Goal: Information Seeking & Learning: Compare options

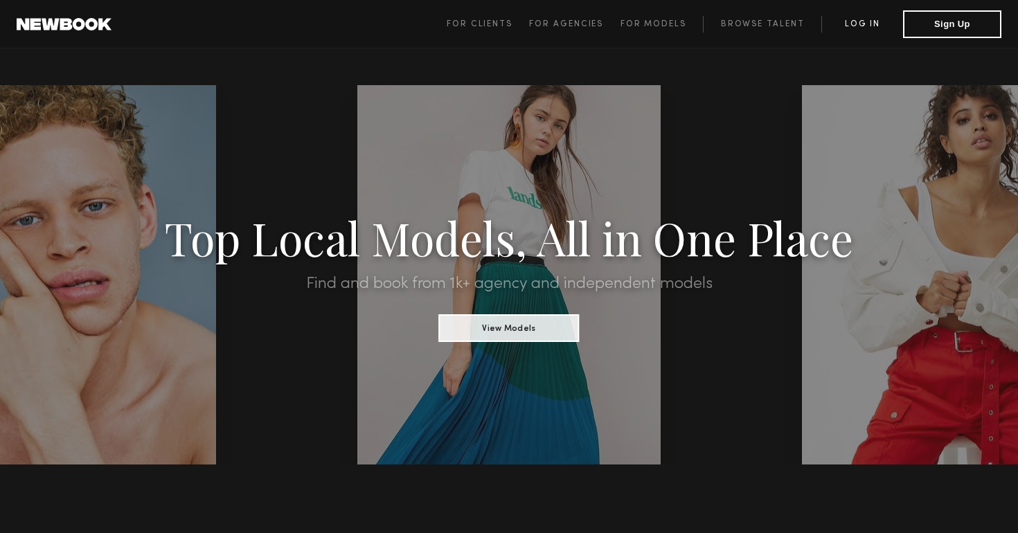
click at [841, 30] on link "Log in" at bounding box center [862, 24] width 82 height 17
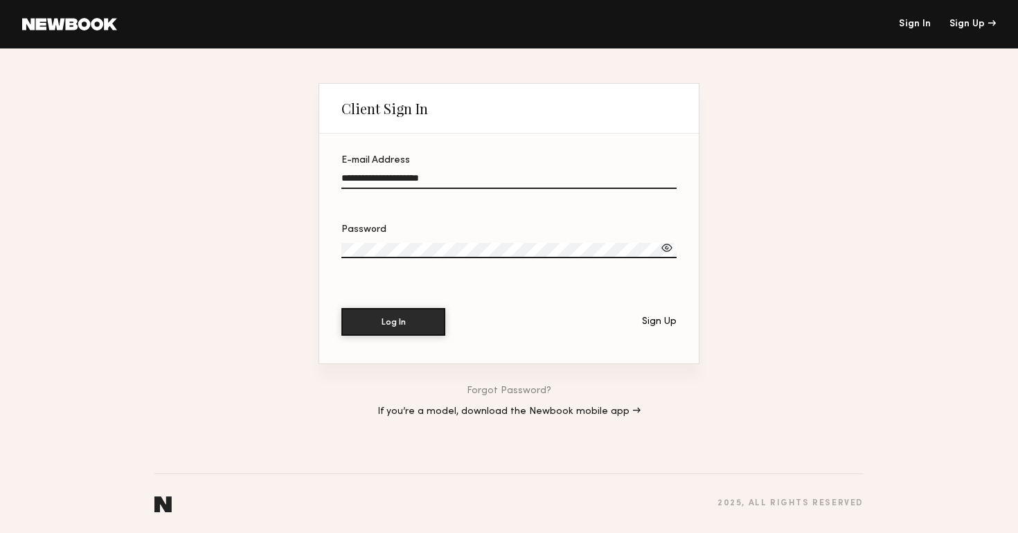
type input "**********"
click at [403, 320] on button "Log In" at bounding box center [393, 321] width 104 height 28
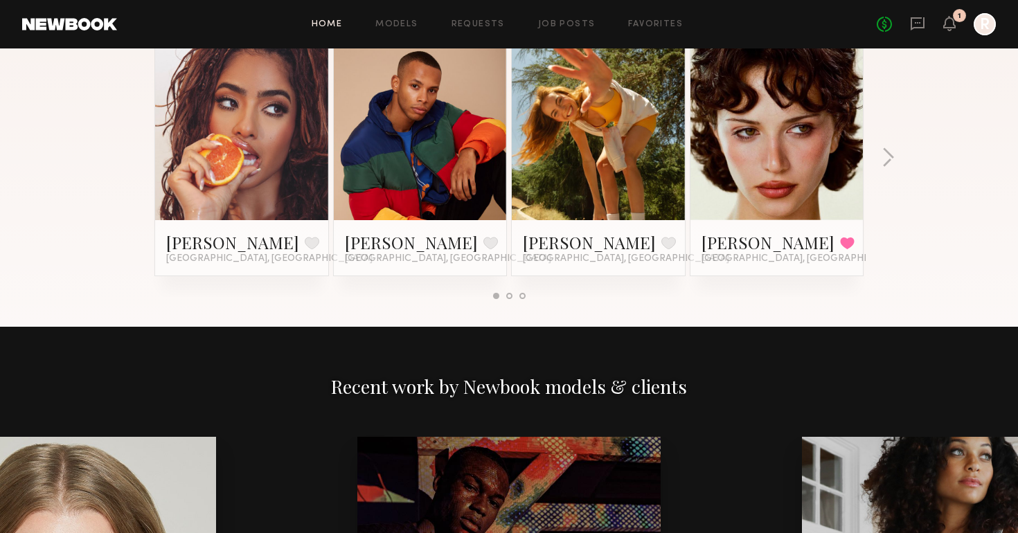
scroll to position [1246, 0]
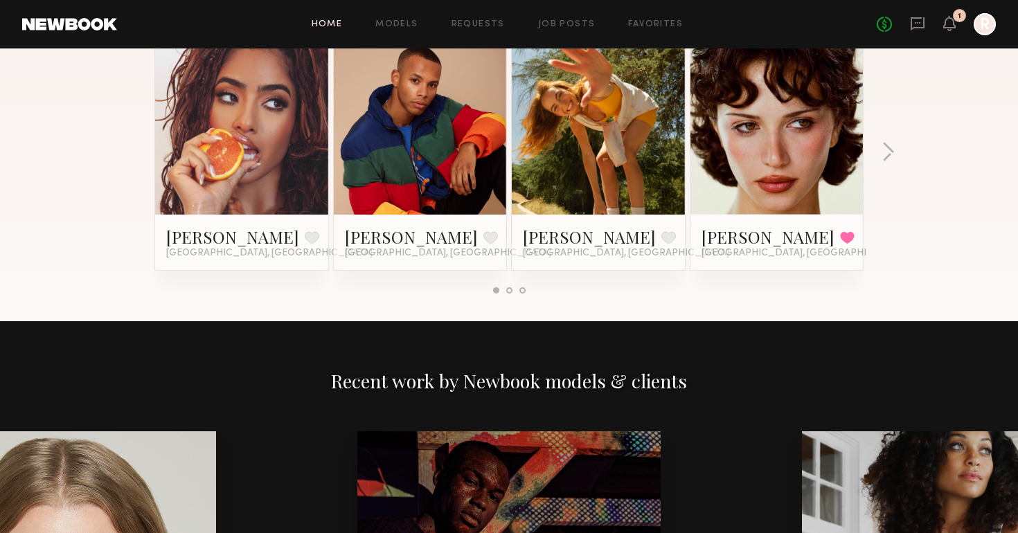
click at [509, 293] on div at bounding box center [509, 290] width 6 height 6
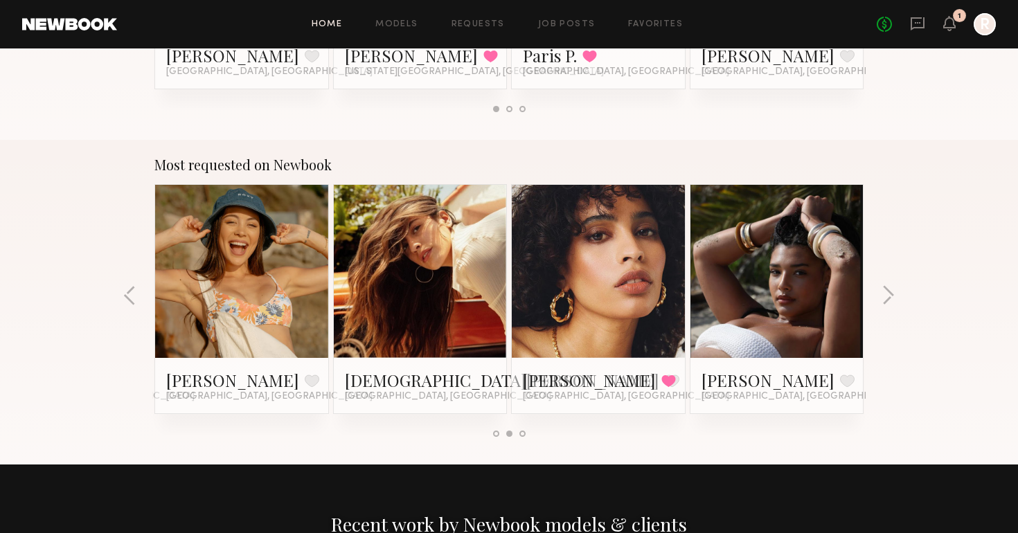
scroll to position [1116, 0]
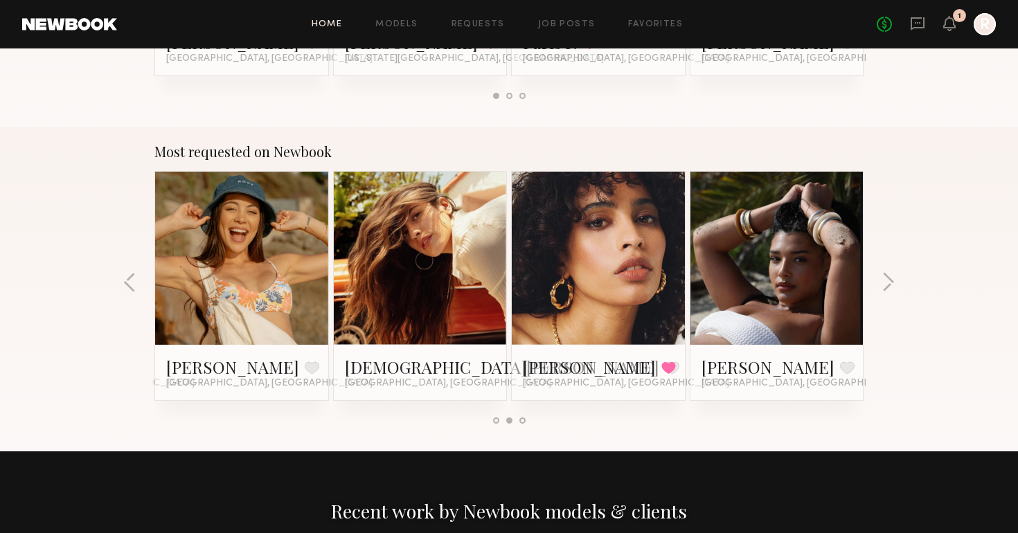
click at [522, 421] on div at bounding box center [522, 420] width 6 height 6
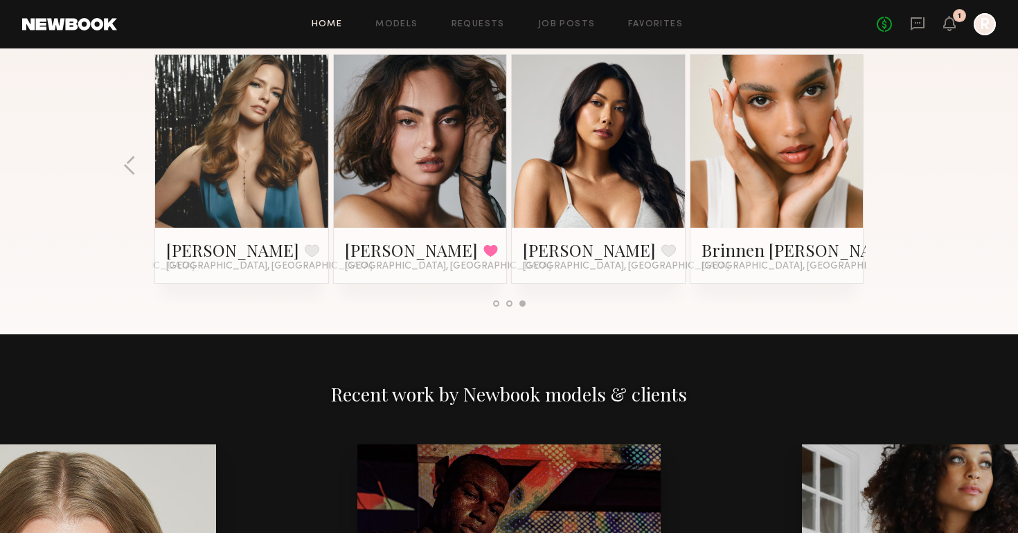
scroll to position [1232, 0]
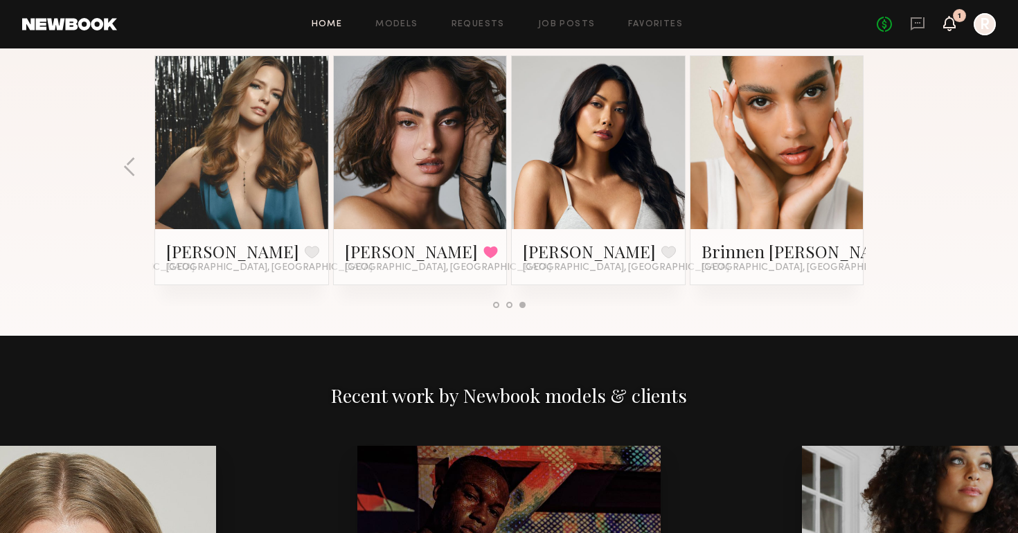
click at [943, 25] on icon at bounding box center [949, 23] width 12 height 15
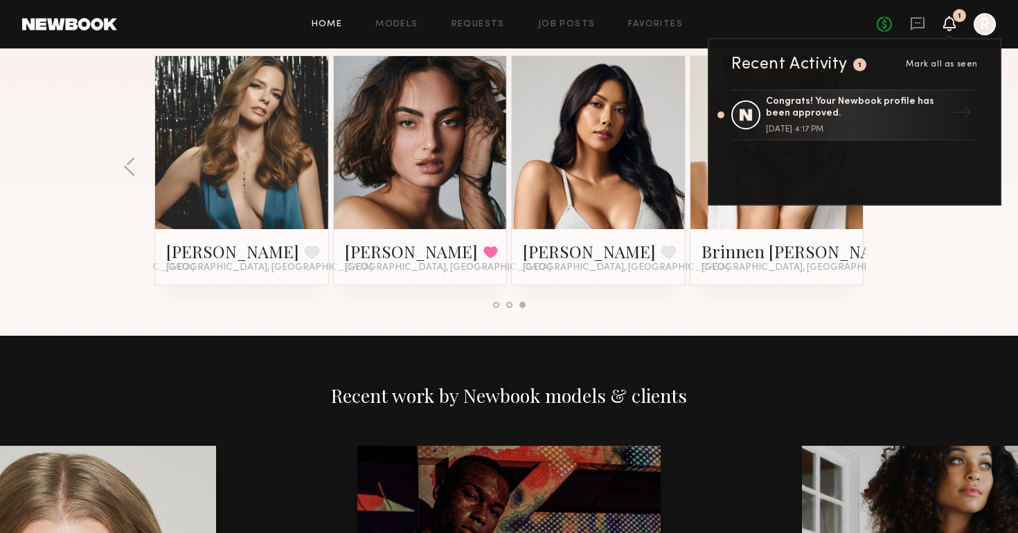
click at [941, 272] on div "Most requested on Newbook Melissa B. Favorite Los Angeles, CA Dorion W. Favorit…" at bounding box center [509, 173] width 1018 height 325
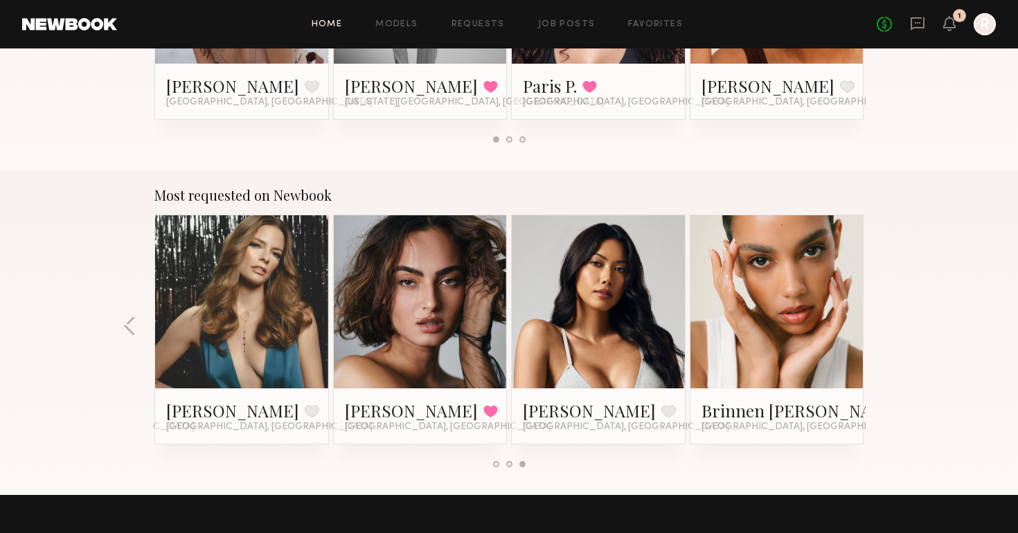
scroll to position [1161, 0]
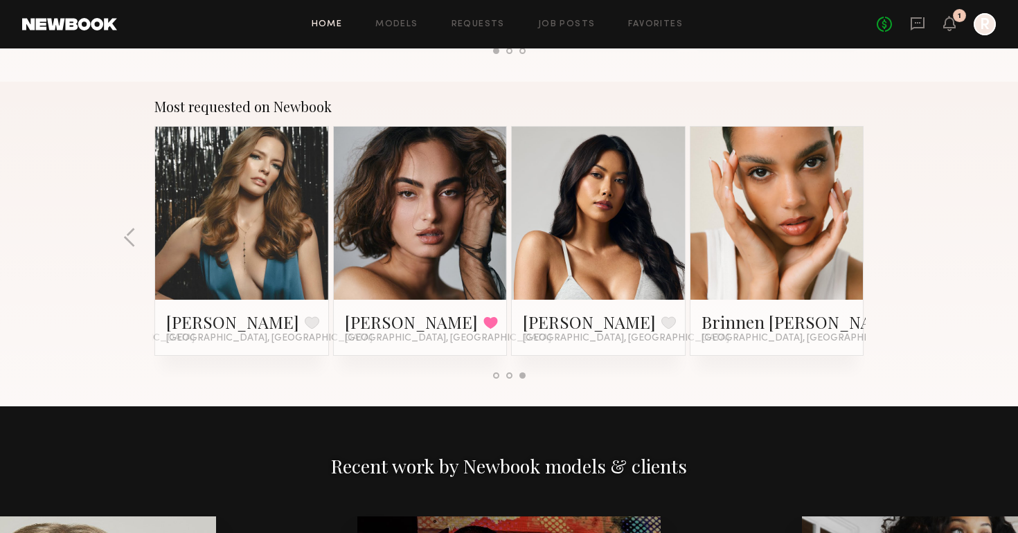
click at [508, 378] on div at bounding box center [509, 375] width 6 height 6
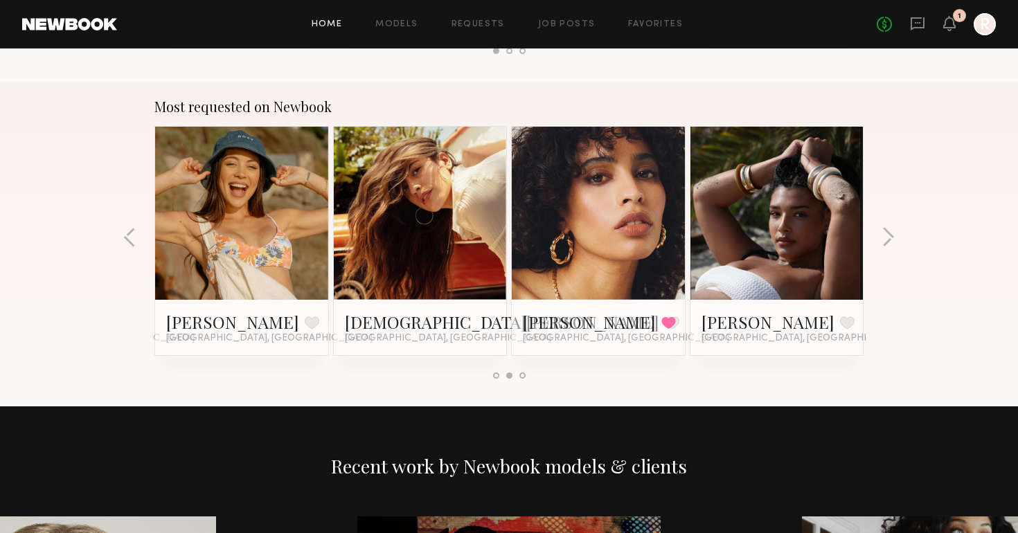
click at [493, 376] on div at bounding box center [496, 375] width 6 height 6
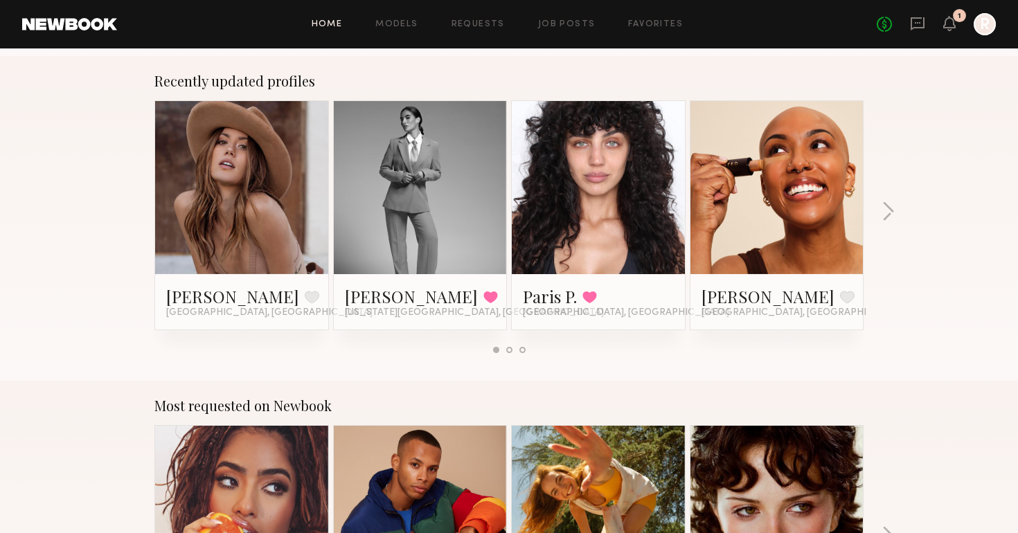
scroll to position [862, 0]
click at [507, 350] on div at bounding box center [509, 350] width 6 height 6
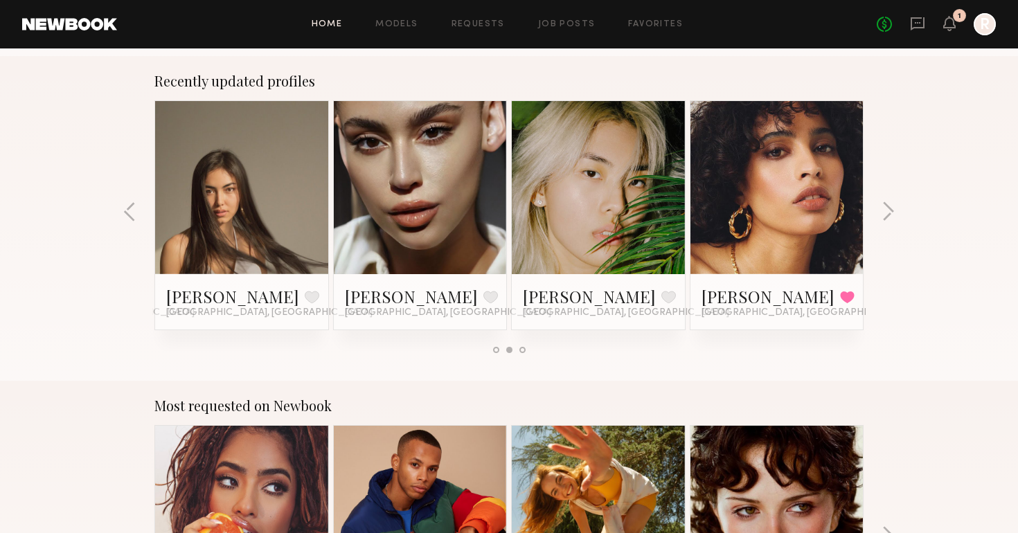
click at [519, 350] on div at bounding box center [522, 350] width 6 height 6
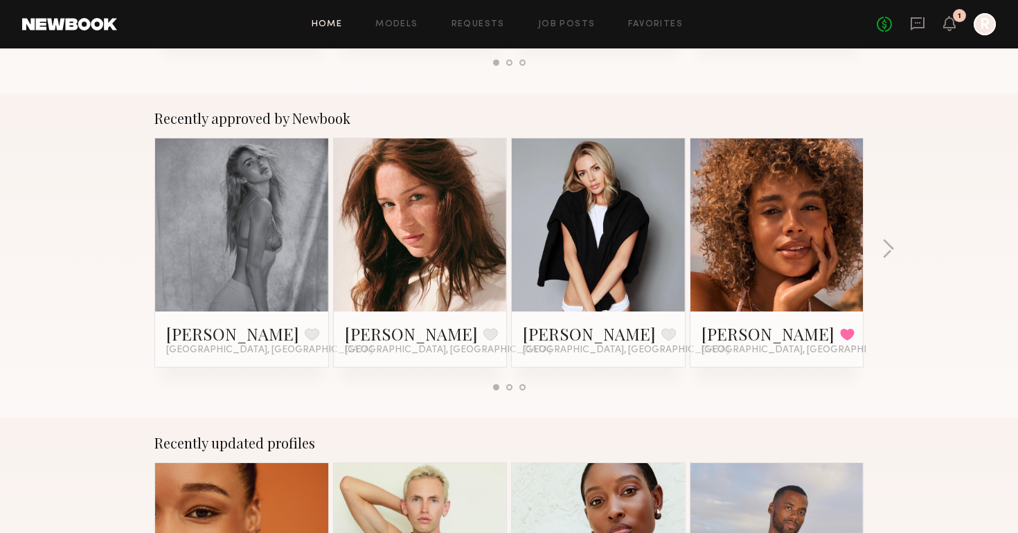
scroll to position [500, 0]
click at [722, 329] on link "Maya A." at bounding box center [767, 334] width 133 height 22
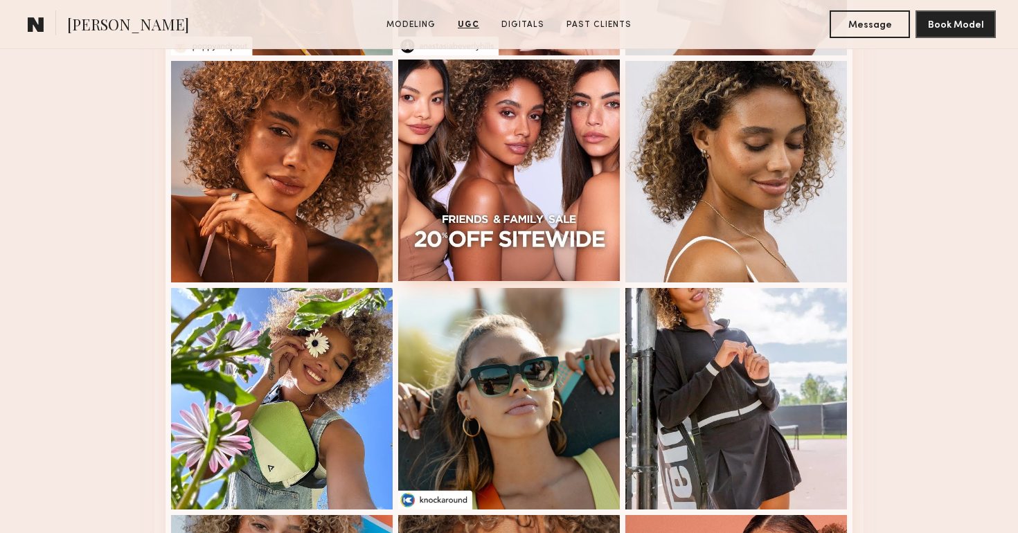
scroll to position [2664, 0]
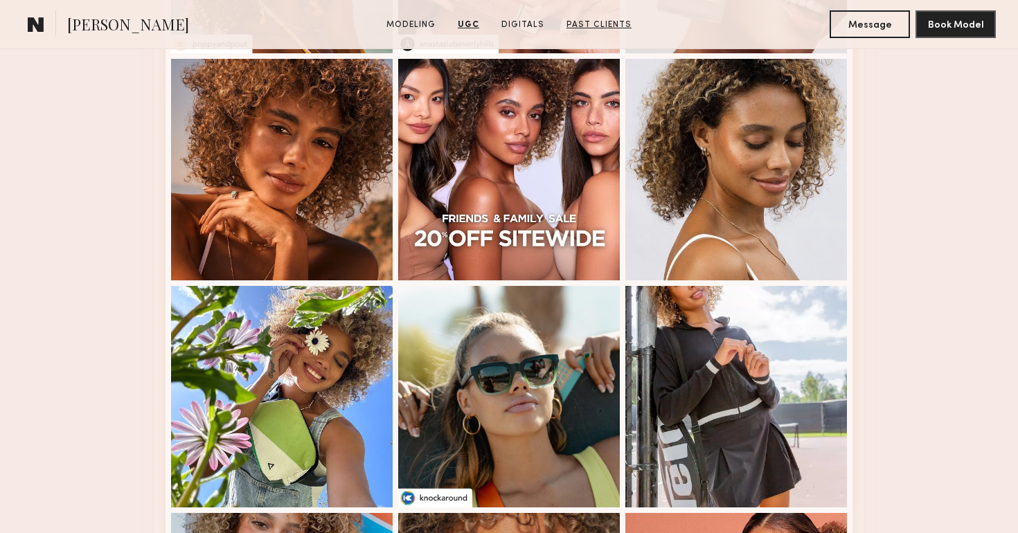
click at [581, 27] on link "Past Clients" at bounding box center [599, 25] width 76 height 12
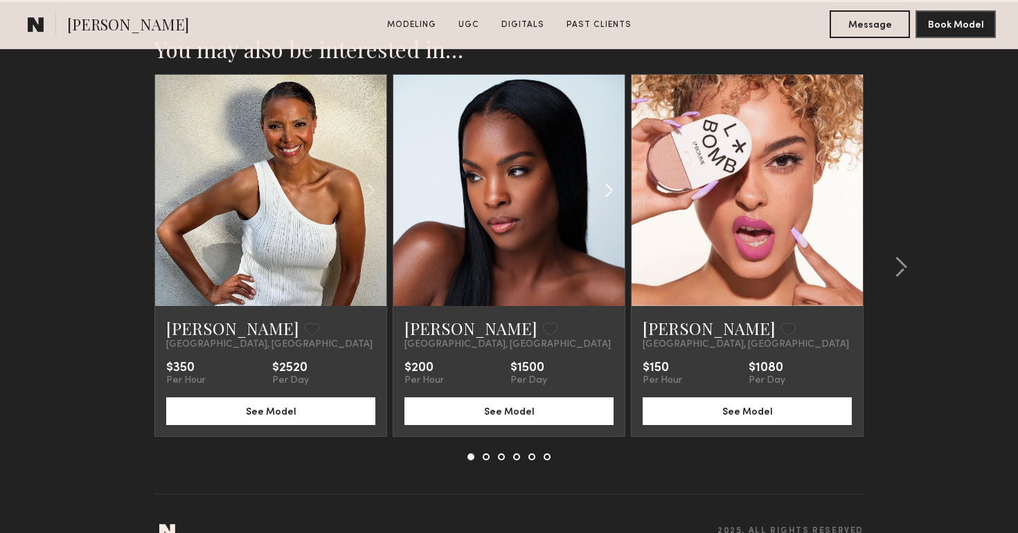
scroll to position [4271, 0]
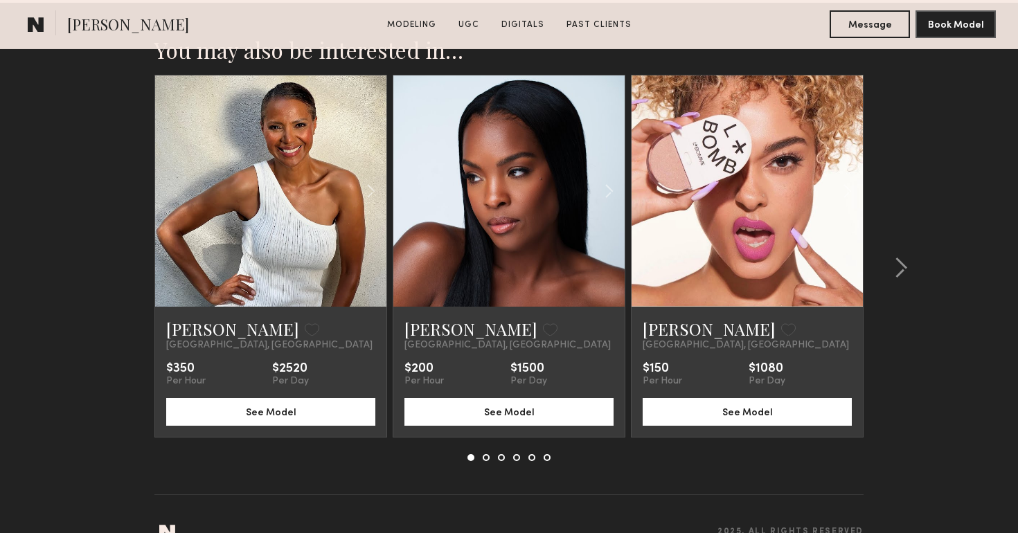
click at [486, 432] on nb-model-recommendations-container "You may also be interested in… Rose M. Favorite Los Angeles, CA $350 Per Hour $…" at bounding box center [508, 265] width 709 height 459
click at [486, 454] on button at bounding box center [485, 457] width 7 height 7
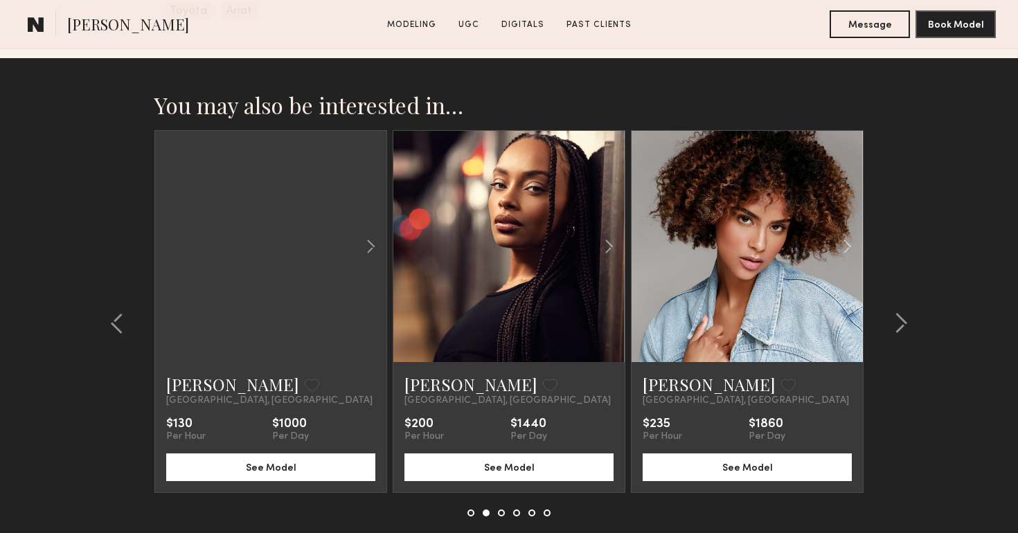
scroll to position [4210, 0]
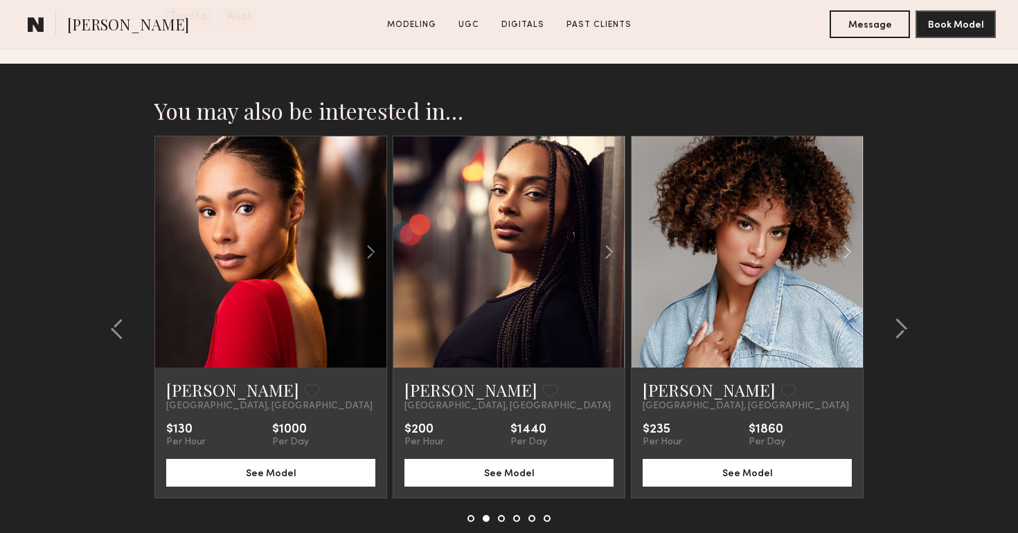
click at [500, 515] on button at bounding box center [501, 518] width 7 height 7
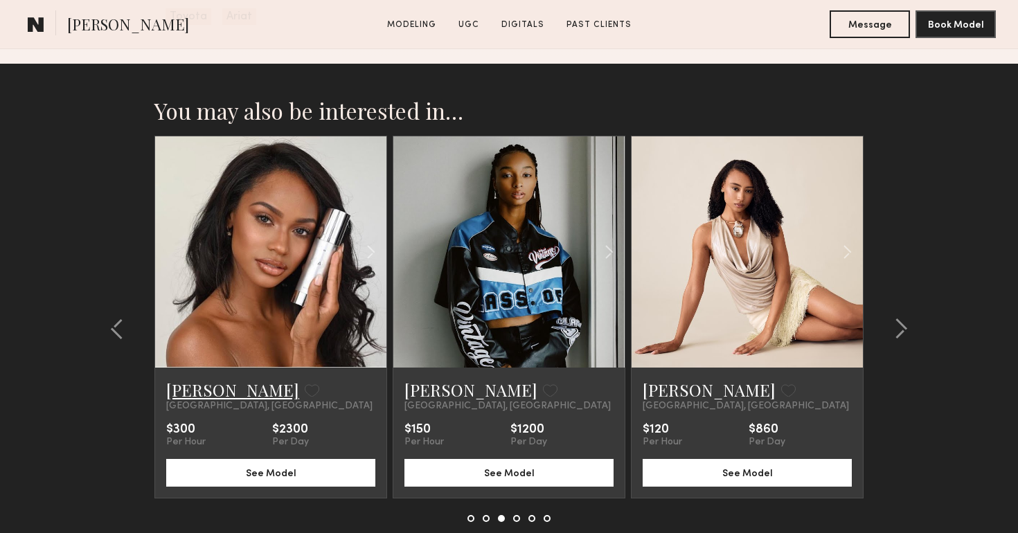
click at [181, 379] on link "[PERSON_NAME]" at bounding box center [232, 390] width 133 height 22
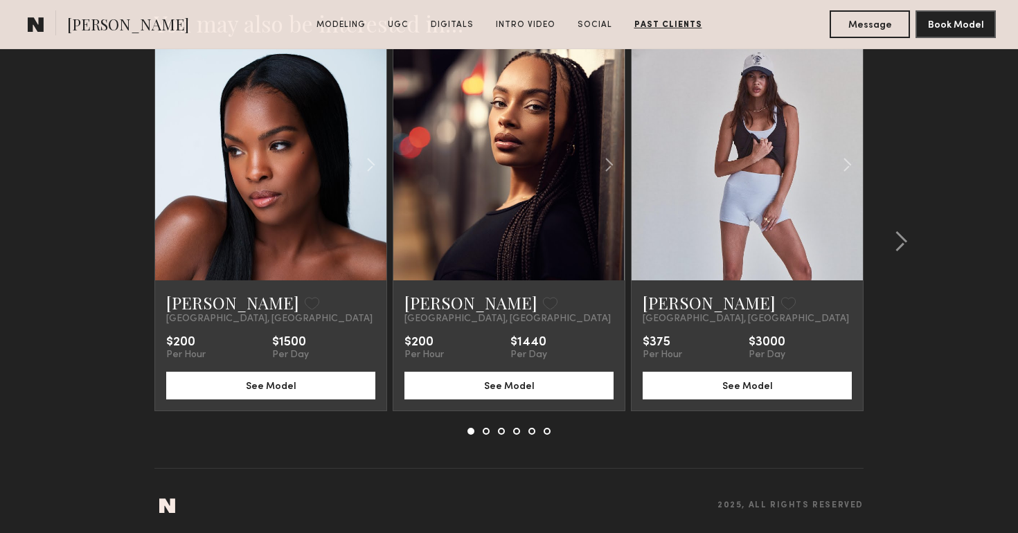
scroll to position [3551, 0]
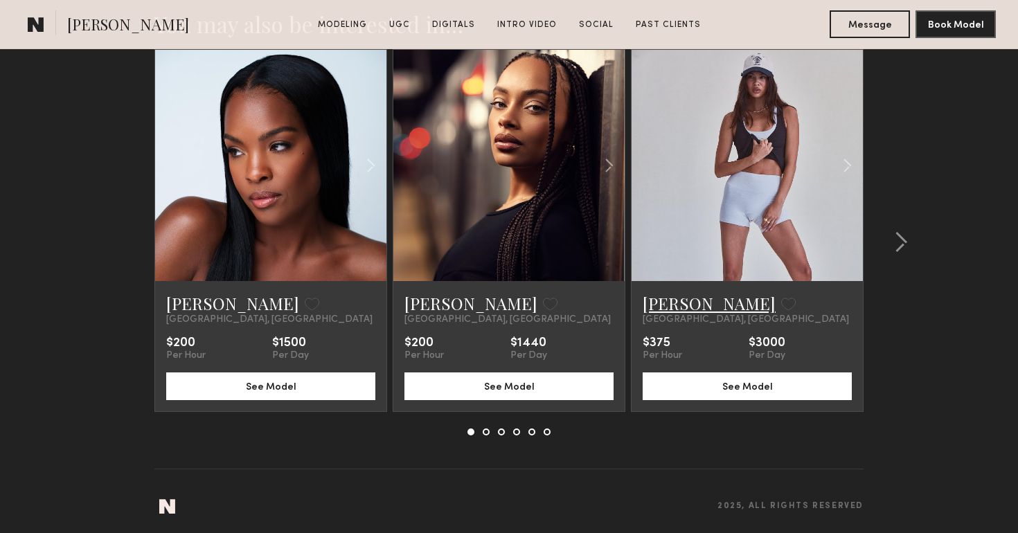
click at [691, 306] on link "[PERSON_NAME]" at bounding box center [708, 303] width 133 height 22
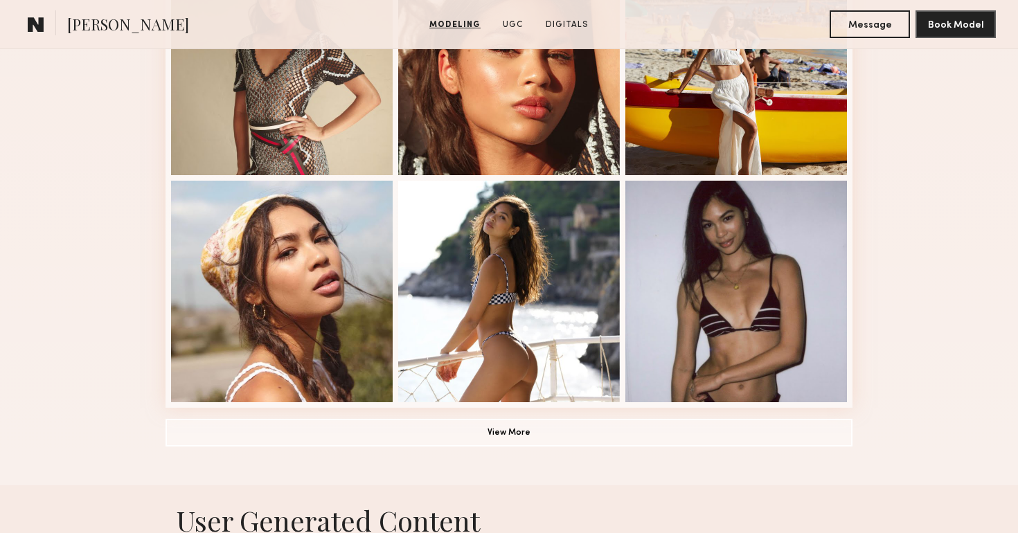
scroll to position [926, 0]
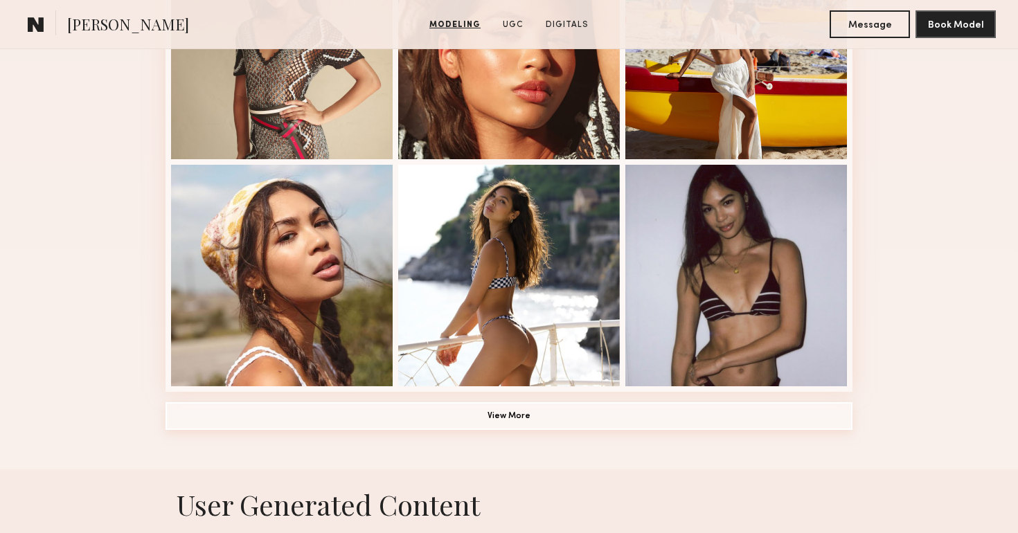
click at [552, 422] on button "View More" at bounding box center [508, 416] width 687 height 28
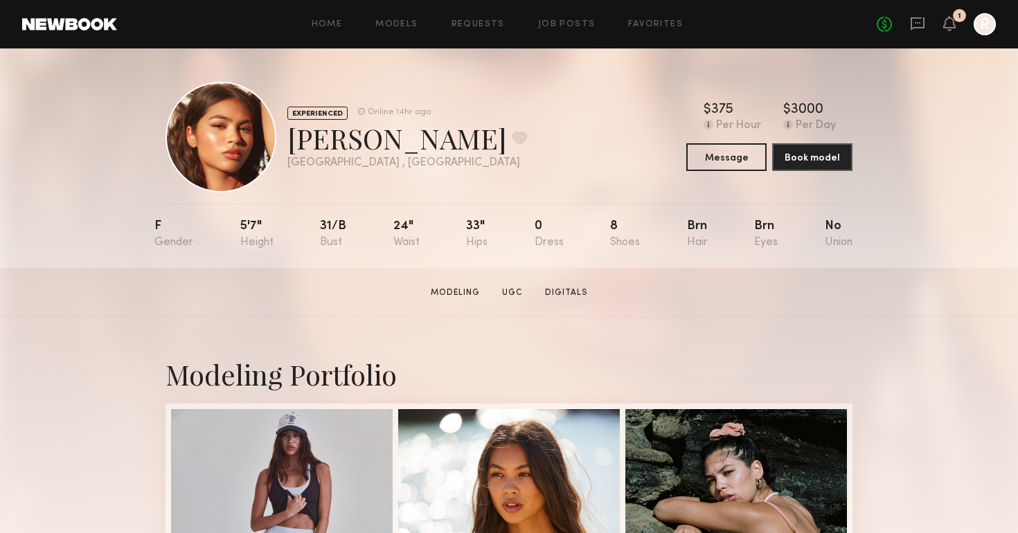
scroll to position [0, 0]
click at [583, 26] on link "Job Posts" at bounding box center [566, 24] width 57 height 9
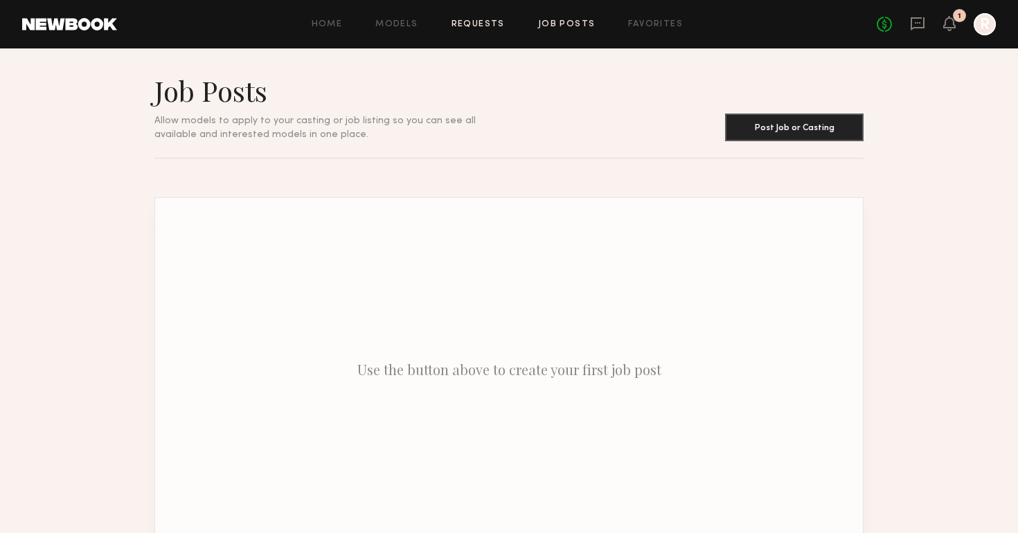
click at [481, 24] on link "Requests" at bounding box center [477, 24] width 53 height 9
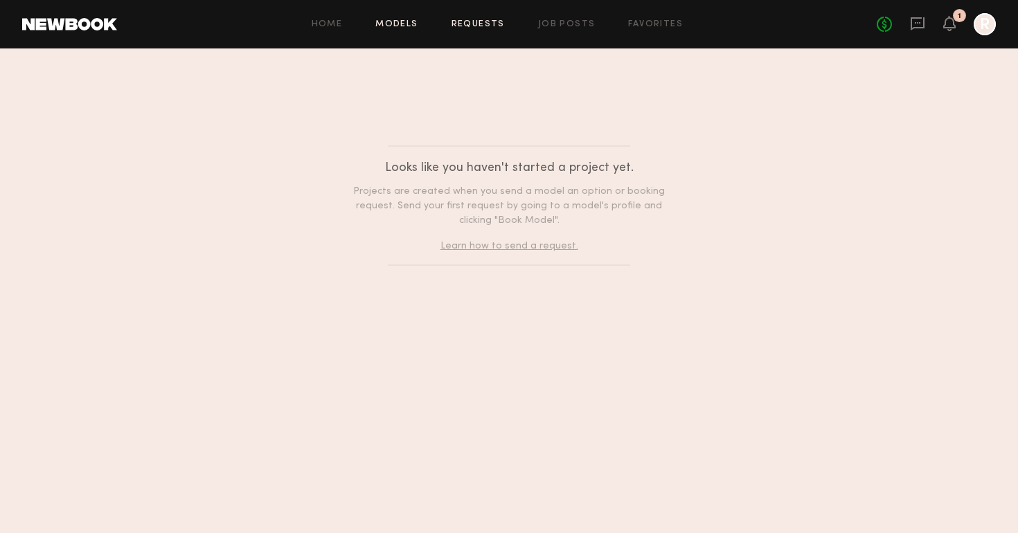
click at [415, 27] on link "Models" at bounding box center [396, 24] width 42 height 9
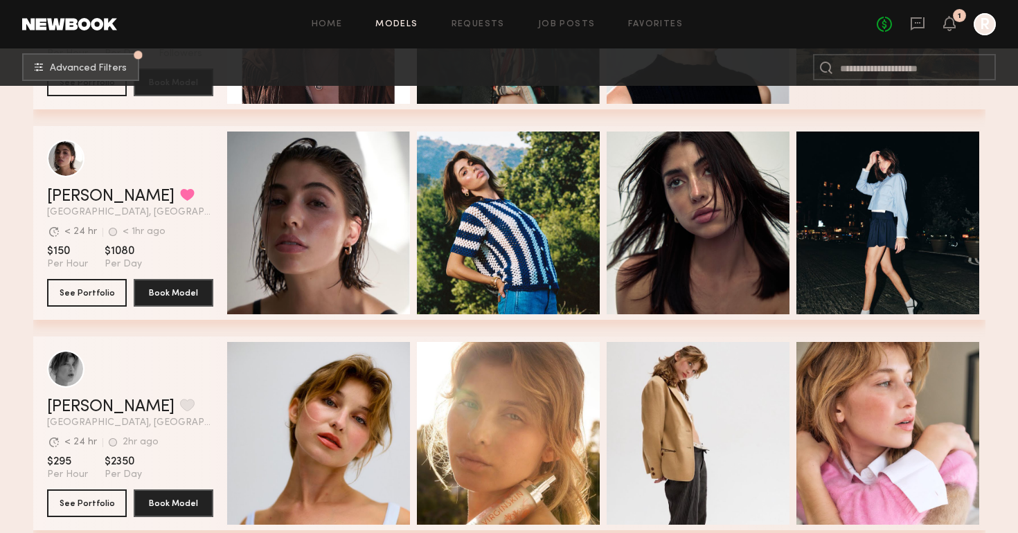
scroll to position [4822, 0]
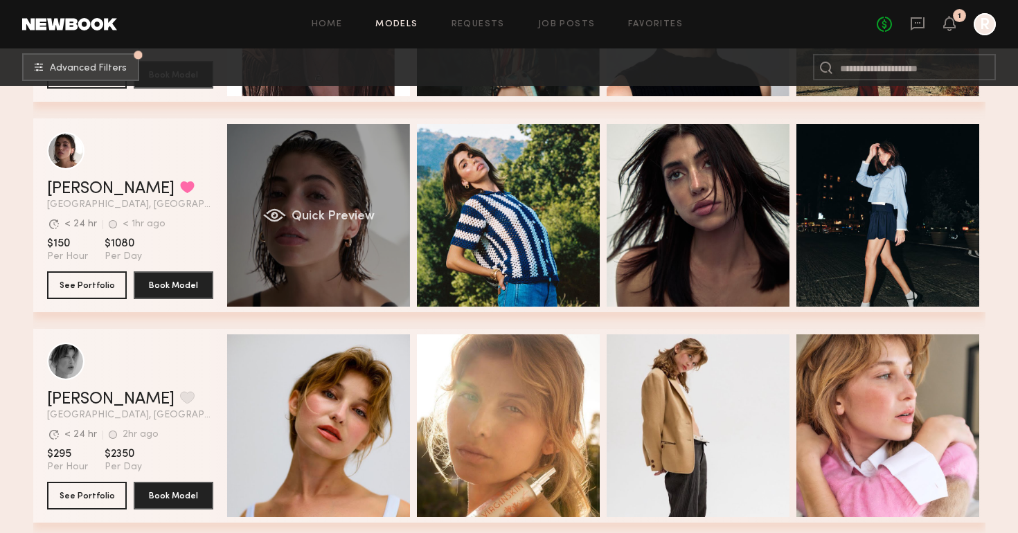
click at [361, 214] on span "Quick Preview" at bounding box center [332, 216] width 83 height 12
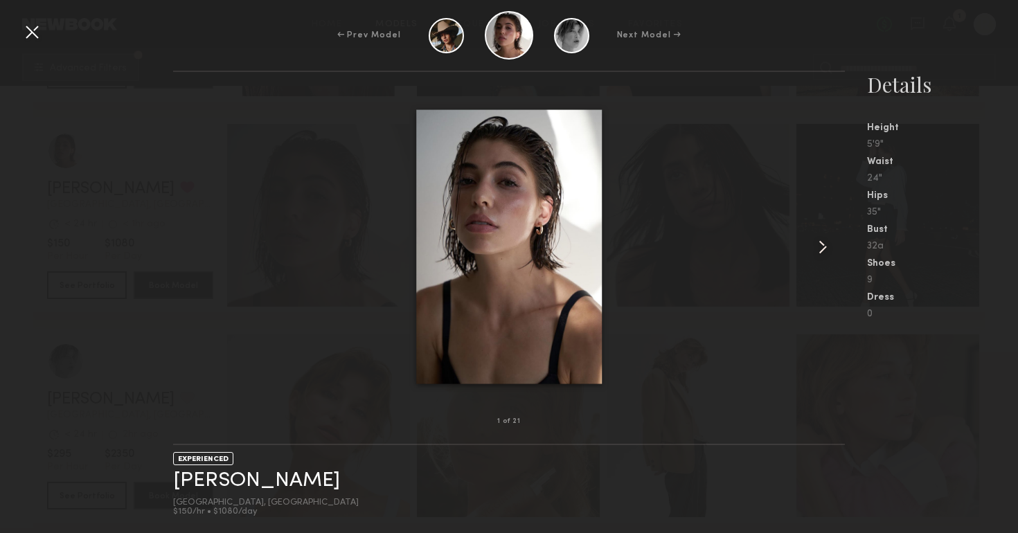
click at [820, 251] on common-icon at bounding box center [822, 247] width 22 height 22
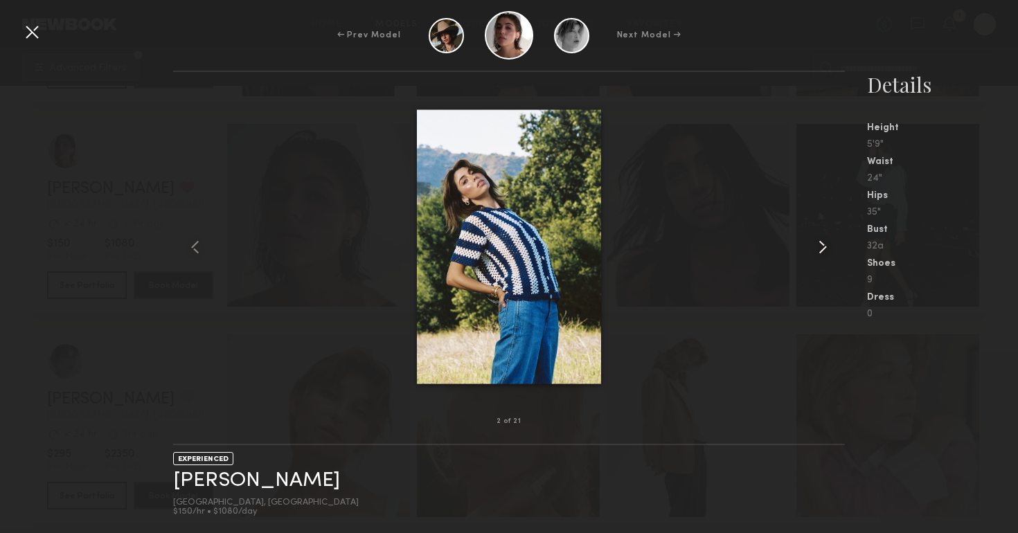
click at [820, 251] on common-icon at bounding box center [822, 247] width 22 height 22
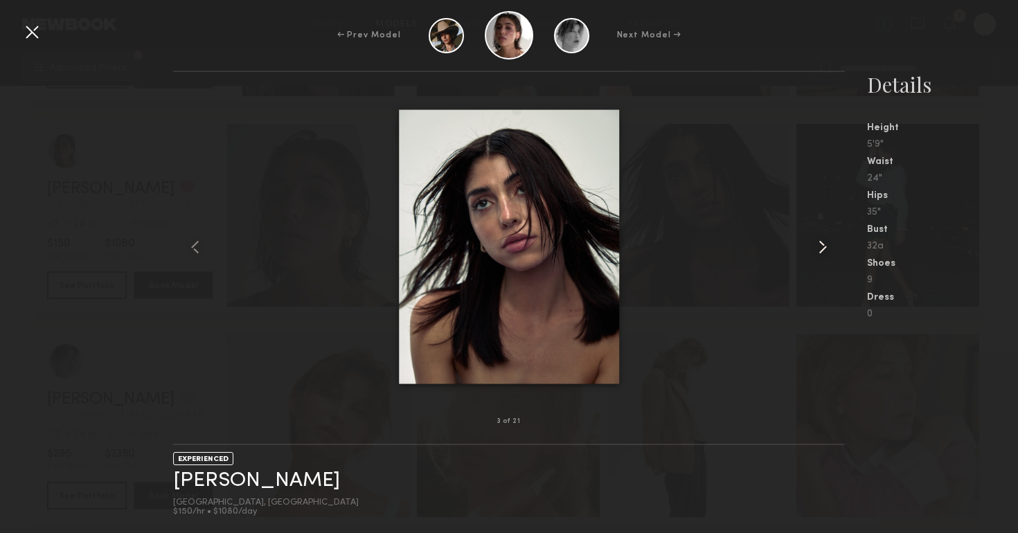
click at [821, 251] on common-icon at bounding box center [822, 247] width 22 height 22
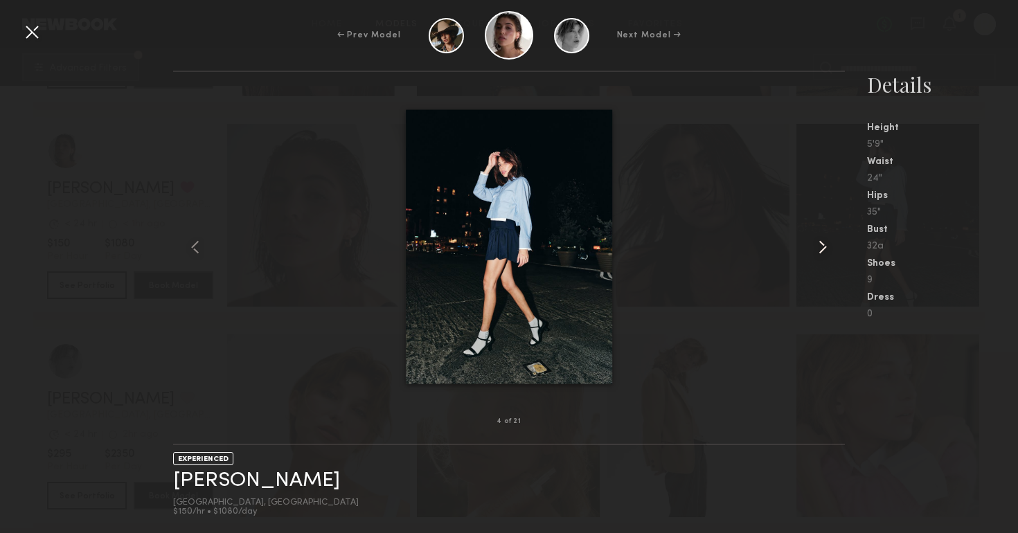
click at [821, 251] on common-icon at bounding box center [822, 247] width 22 height 22
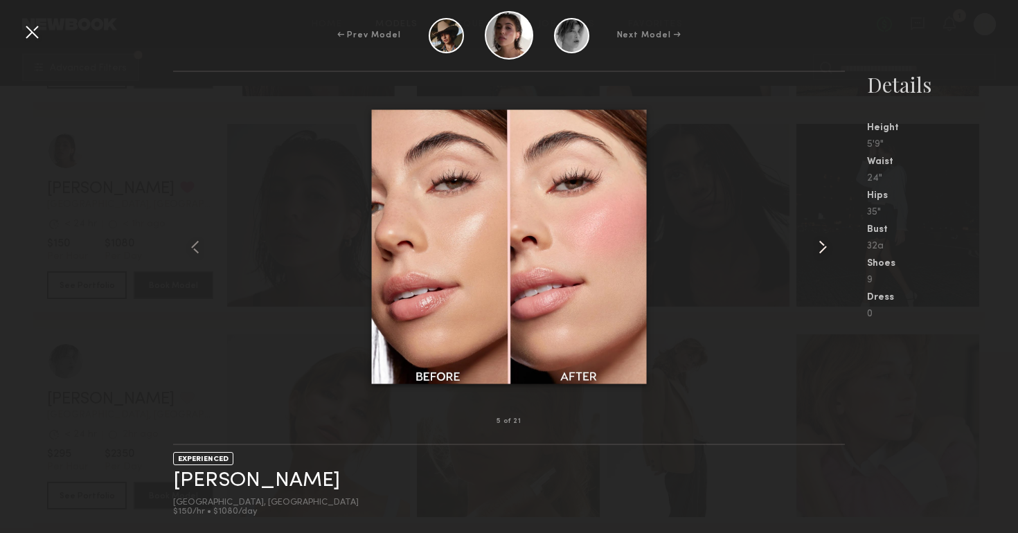
click at [821, 251] on common-icon at bounding box center [822, 247] width 22 height 22
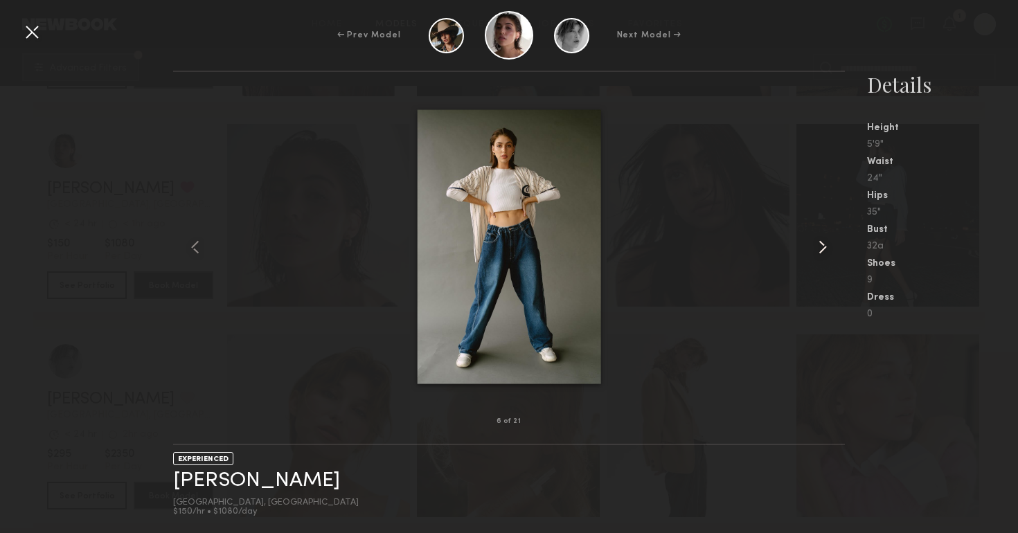
click at [822, 251] on common-icon at bounding box center [822, 247] width 22 height 22
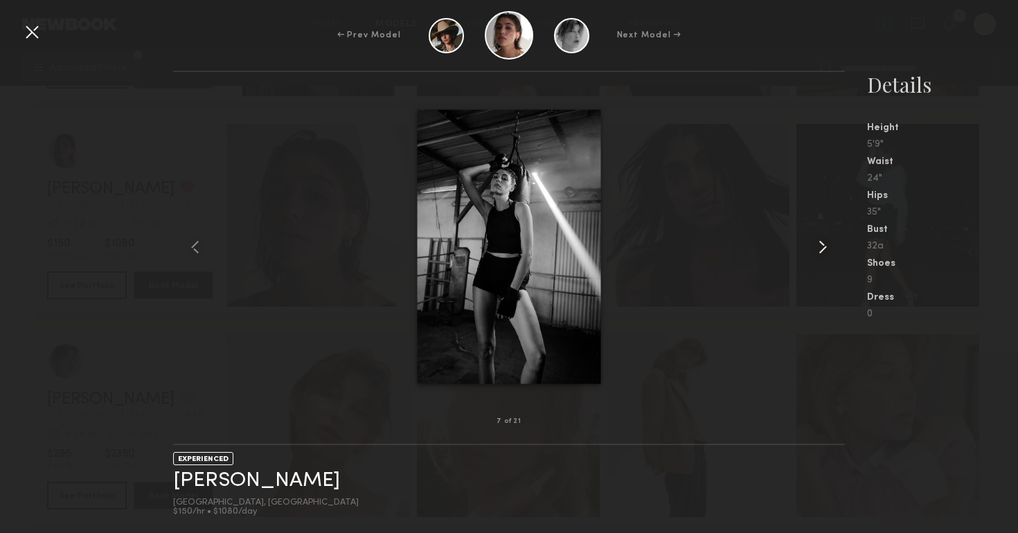
click at [822, 251] on common-icon at bounding box center [822, 247] width 22 height 22
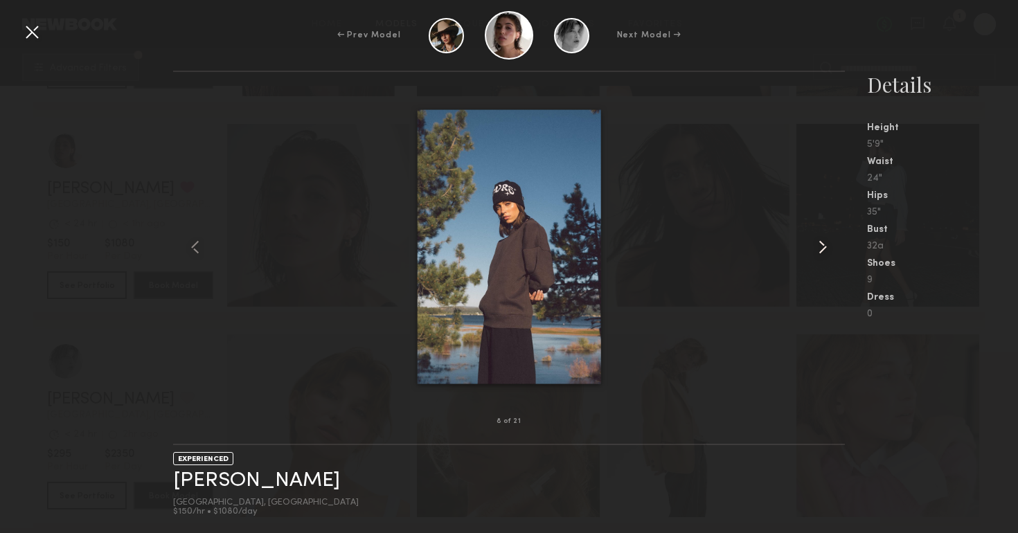
click at [822, 251] on common-icon at bounding box center [822, 247] width 22 height 22
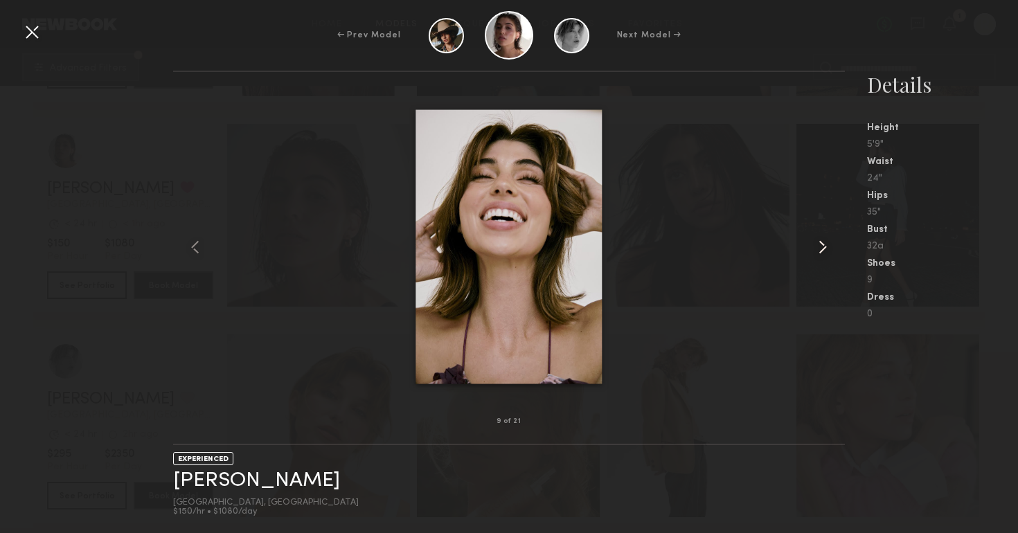
click at [823, 252] on common-icon at bounding box center [822, 247] width 22 height 22
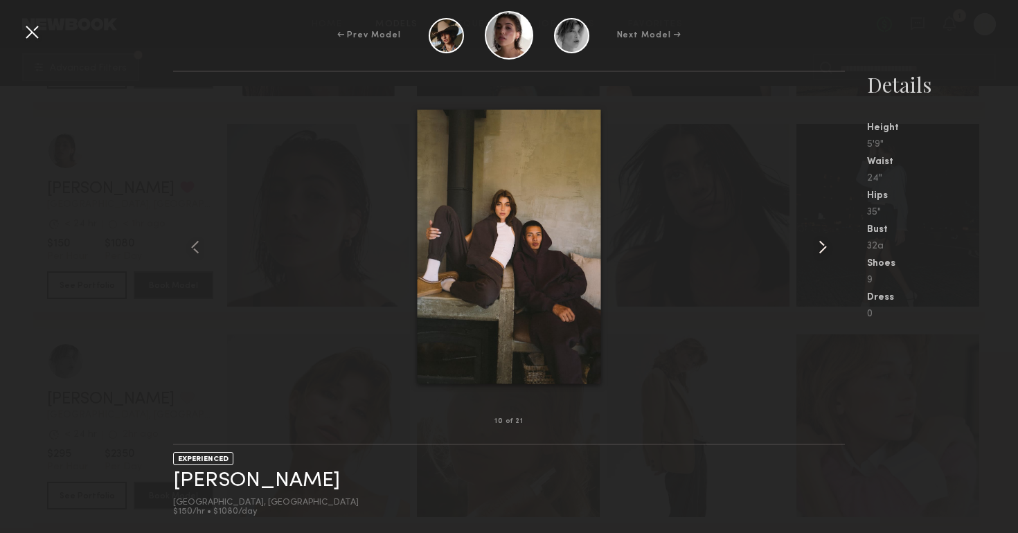
click at [823, 252] on common-icon at bounding box center [822, 247] width 22 height 22
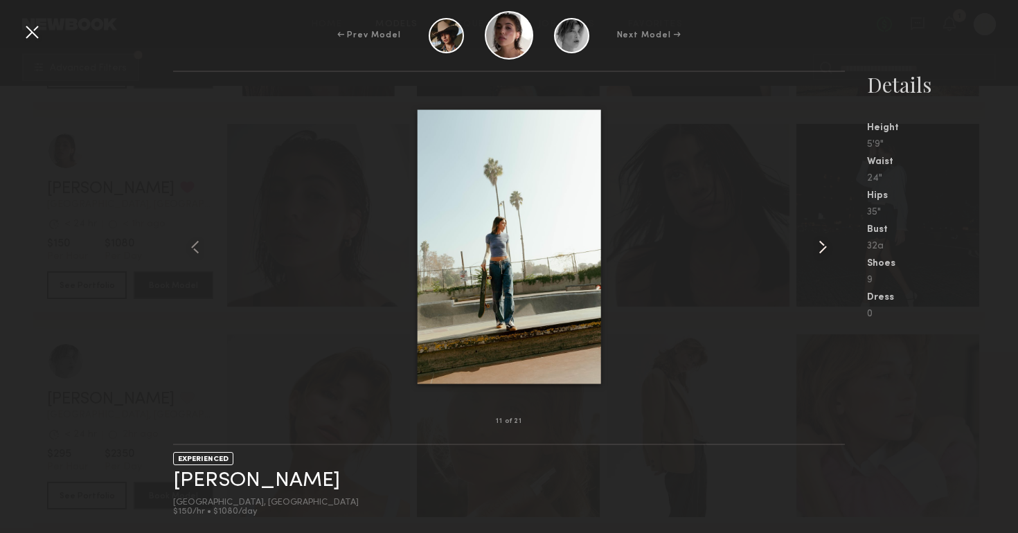
click at [823, 252] on common-icon at bounding box center [822, 247] width 22 height 22
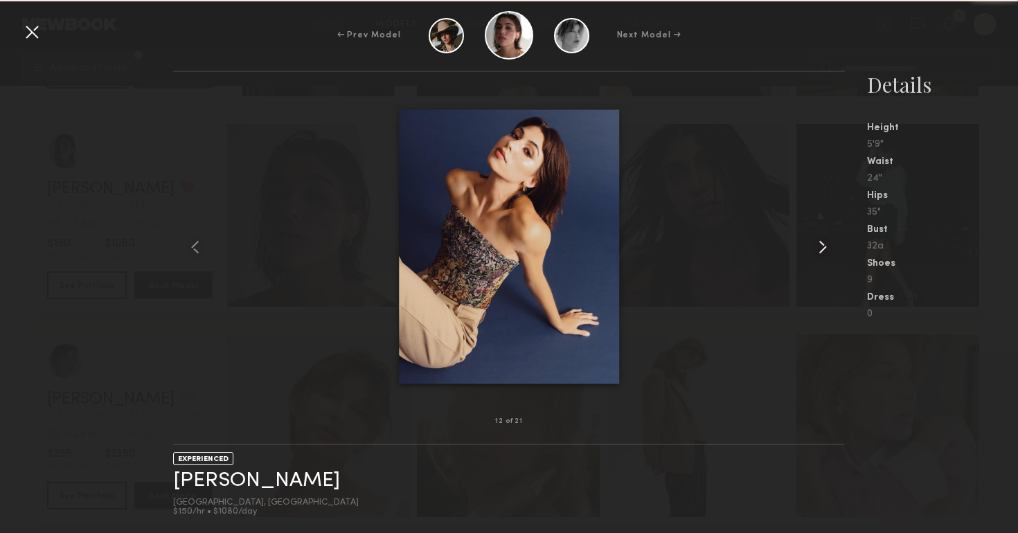
click at [823, 252] on common-icon at bounding box center [822, 247] width 22 height 22
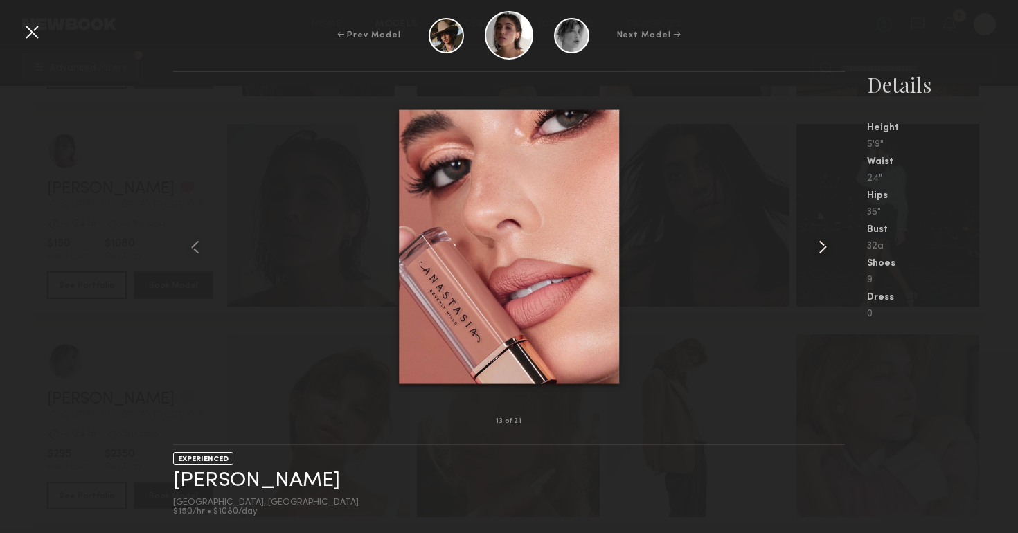
click at [824, 252] on common-icon at bounding box center [822, 247] width 22 height 22
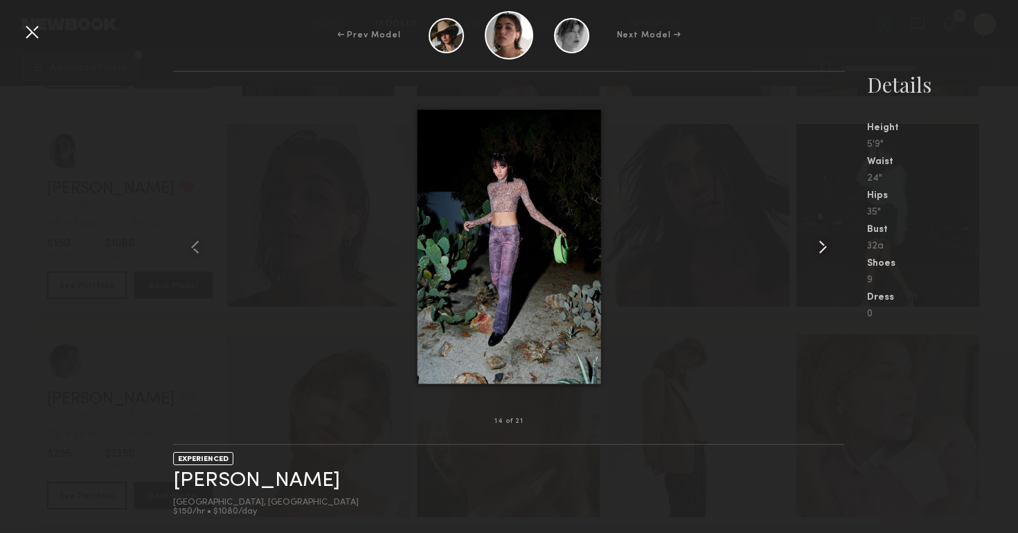
click at [824, 252] on common-icon at bounding box center [822, 247] width 22 height 22
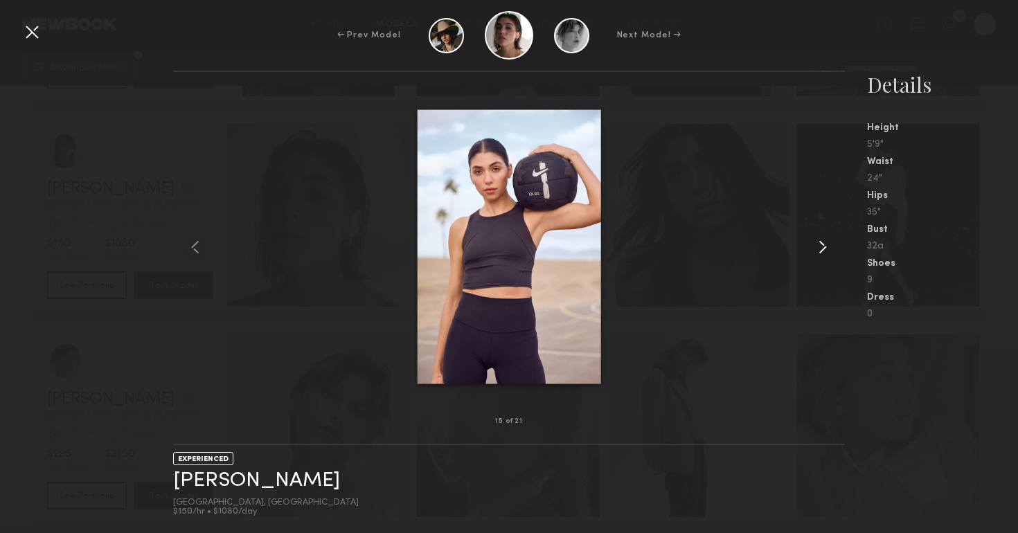
click at [824, 252] on common-icon at bounding box center [822, 247] width 22 height 22
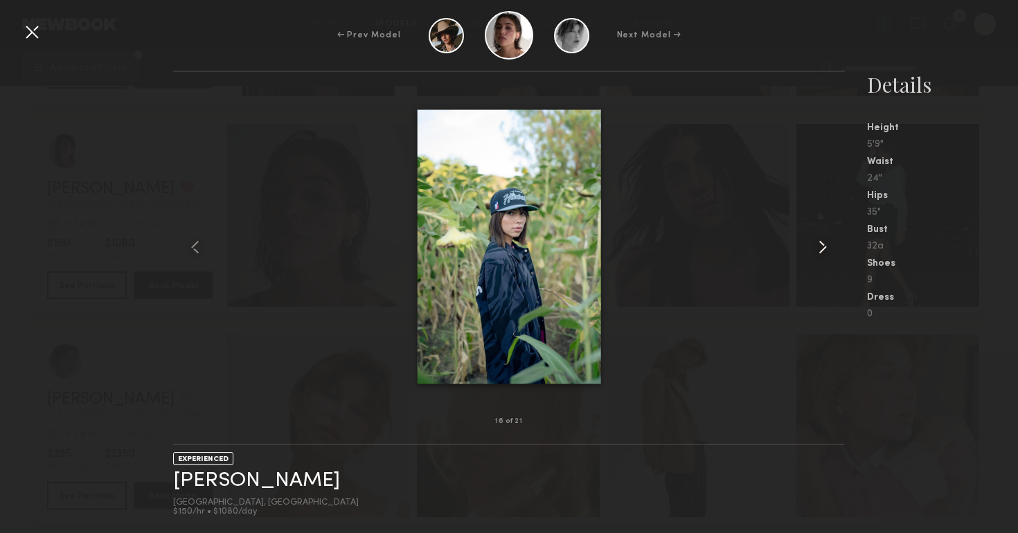
click at [824, 252] on common-icon at bounding box center [822, 247] width 22 height 22
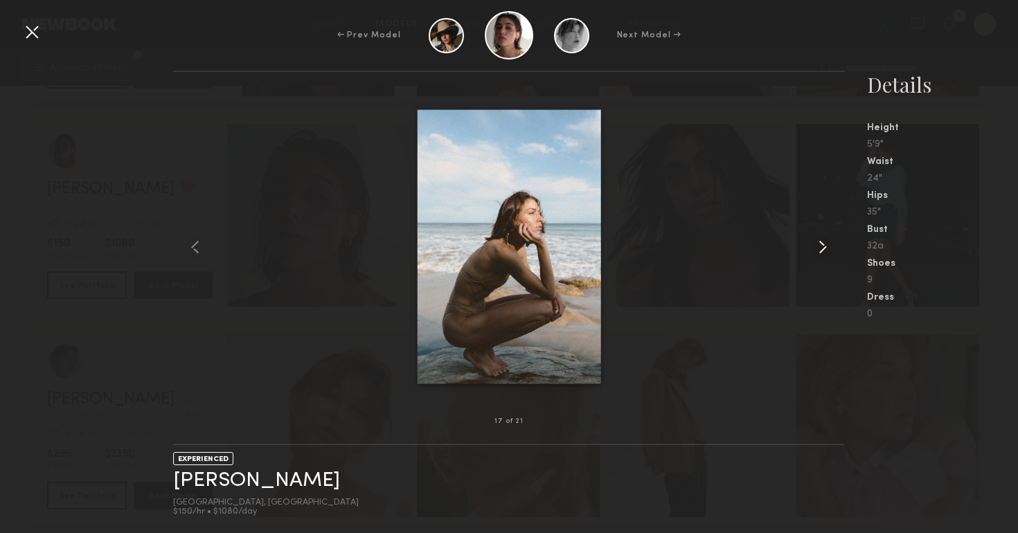
click at [824, 252] on common-icon at bounding box center [822, 247] width 22 height 22
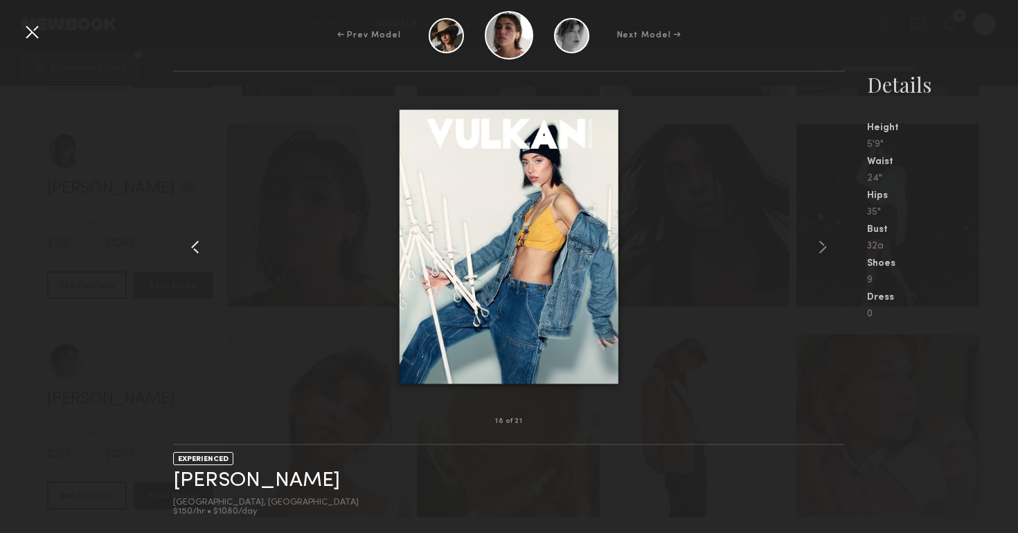
click at [199, 256] on common-icon at bounding box center [195, 247] width 22 height 22
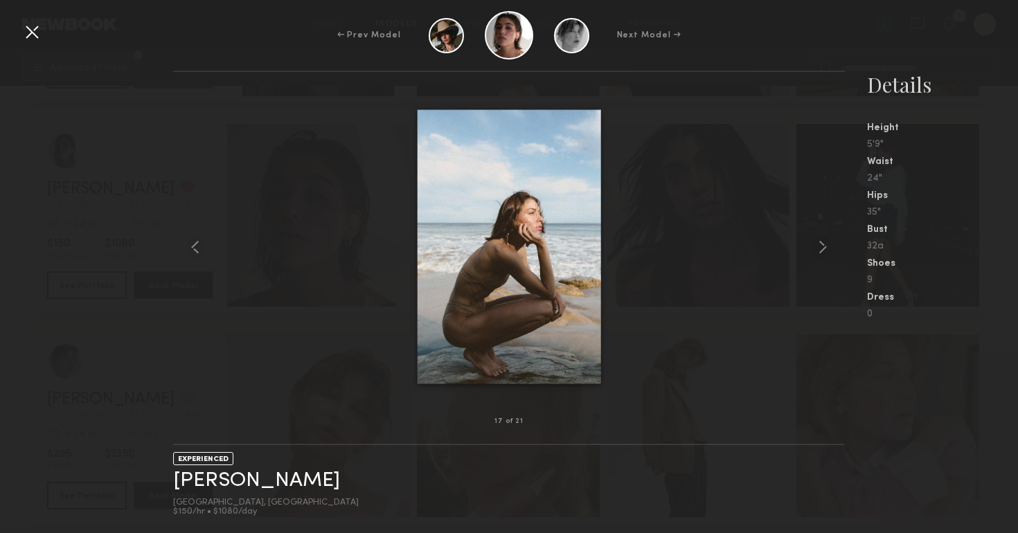
click at [1004, 154] on div "Details Height 5'9" Waist 24" Hips 35" Bust 32a Shoes 9 Dress 0" at bounding box center [942, 195] width 151 height 249
click at [976, 87] on div "Details" at bounding box center [942, 85] width 151 height 28
click at [28, 28] on div at bounding box center [32, 32] width 22 height 22
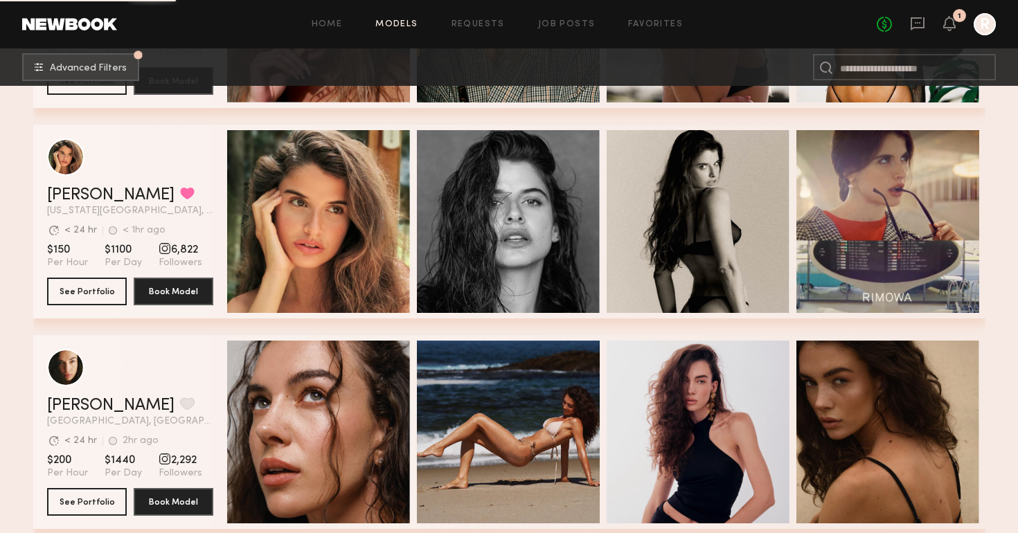
scroll to position [6922, 0]
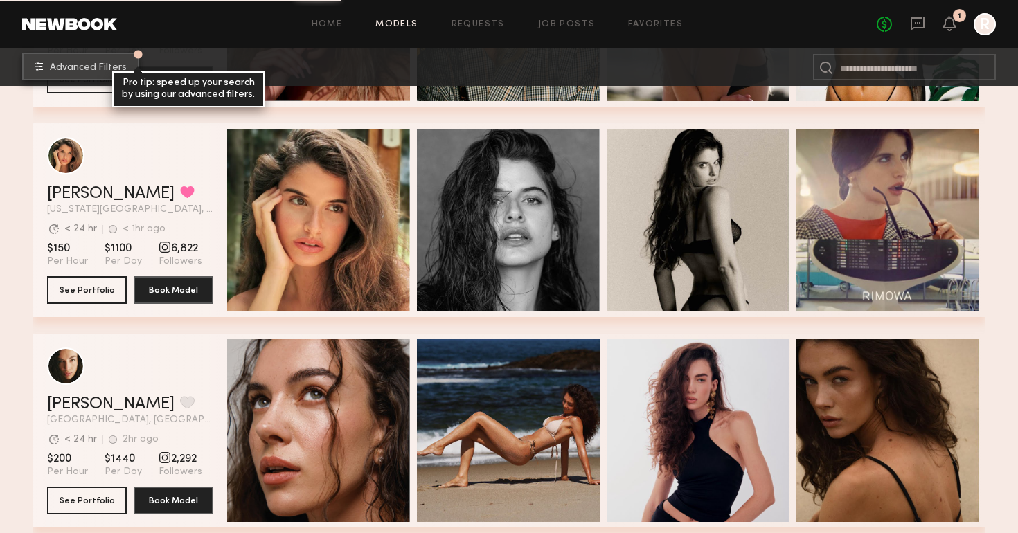
click at [97, 63] on span "Advanced Filters" at bounding box center [88, 68] width 77 height 10
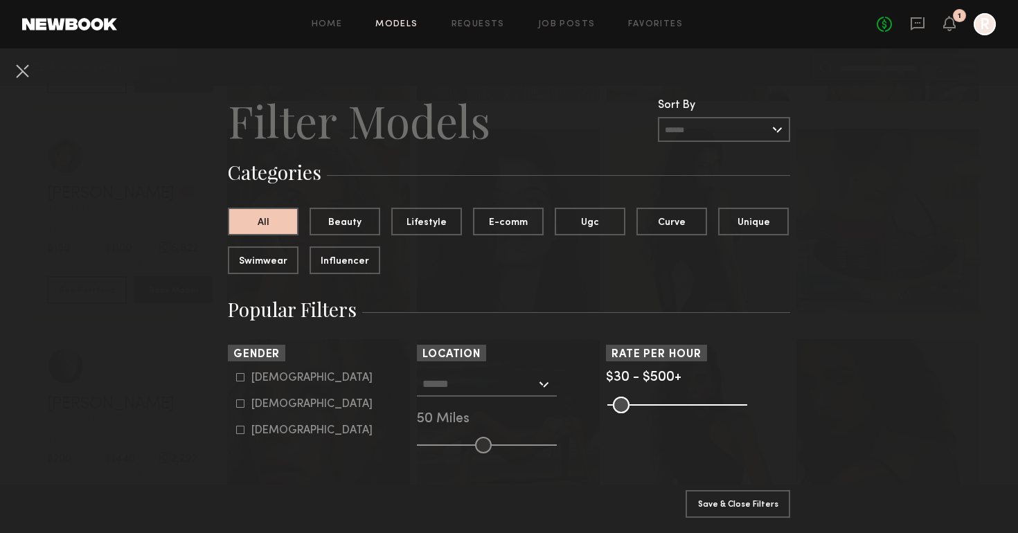
click at [251, 406] on label "[DEMOGRAPHIC_DATA]" at bounding box center [304, 403] width 136 height 8
type input "**"
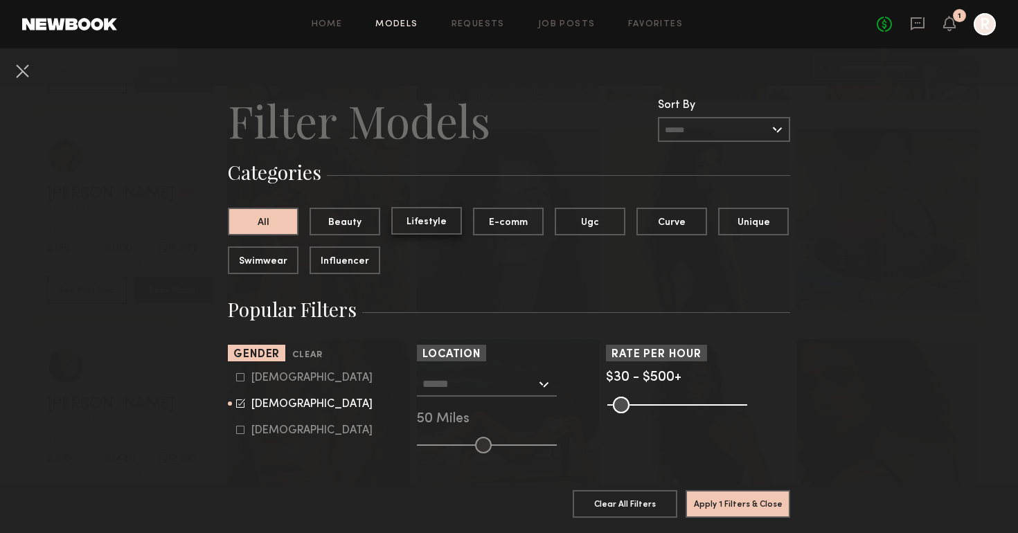
click at [427, 228] on button "Lifestyle" at bounding box center [426, 221] width 71 height 28
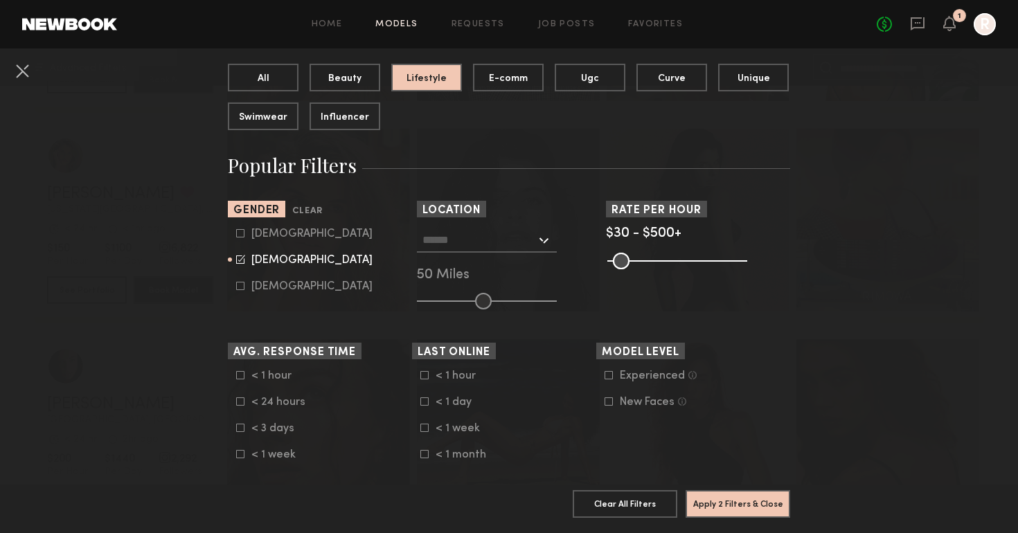
scroll to position [147, 0]
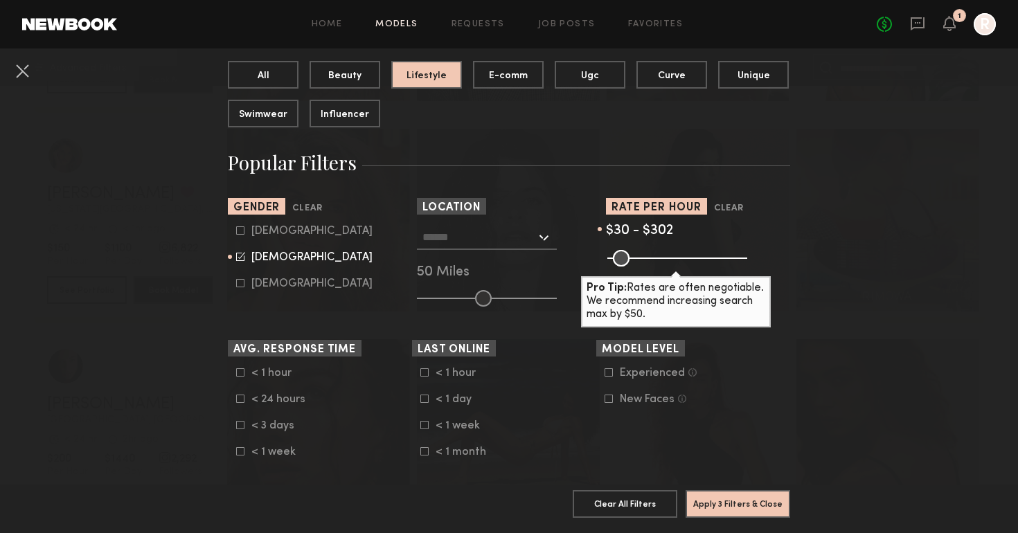
drag, startPoint x: 736, startPoint y: 260, endPoint x: 687, endPoint y: 264, distance: 49.3
type input "***"
click at [687, 264] on input "range" at bounding box center [677, 258] width 140 height 17
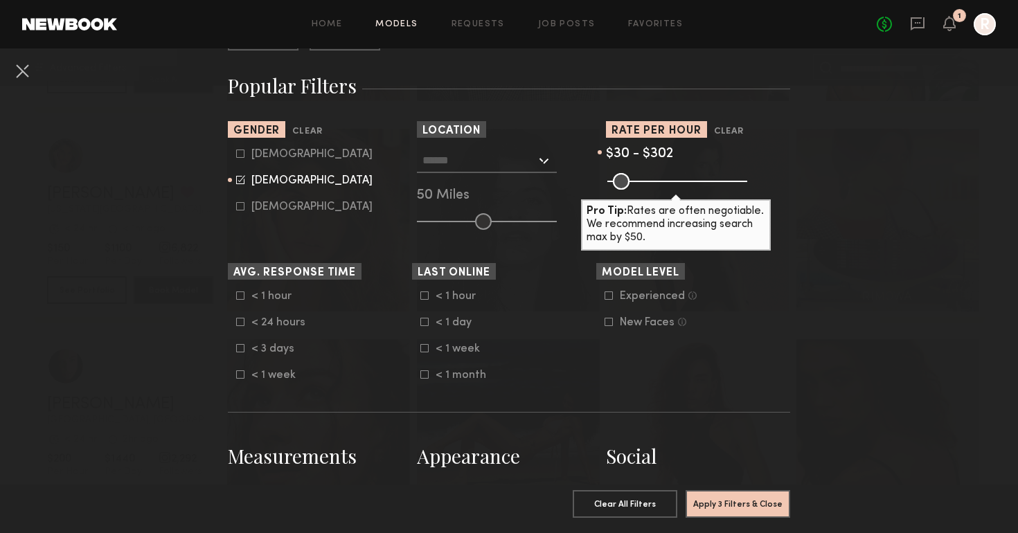
scroll to position [223, 0]
click at [241, 327] on div at bounding box center [240, 322] width 8 height 8
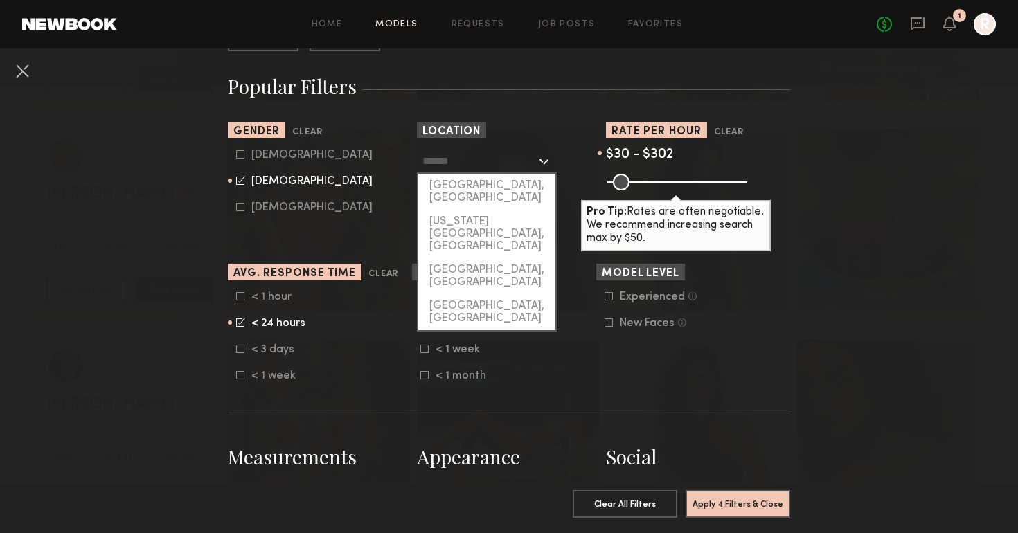
click at [485, 168] on input "text" at bounding box center [479, 161] width 114 height 24
click at [477, 210] on div "[US_STATE][GEOGRAPHIC_DATA], [GEOGRAPHIC_DATA]" at bounding box center [486, 234] width 137 height 48
type input "**********"
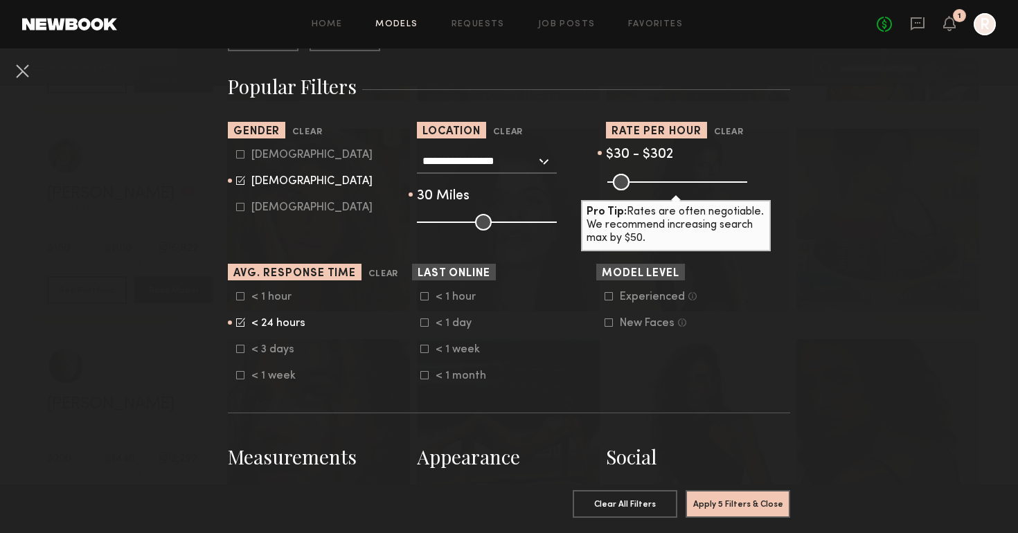
drag, startPoint x: 482, startPoint y: 221, endPoint x: 454, endPoint y: 224, distance: 28.5
type input "**"
click at [454, 224] on input "range" at bounding box center [487, 222] width 140 height 17
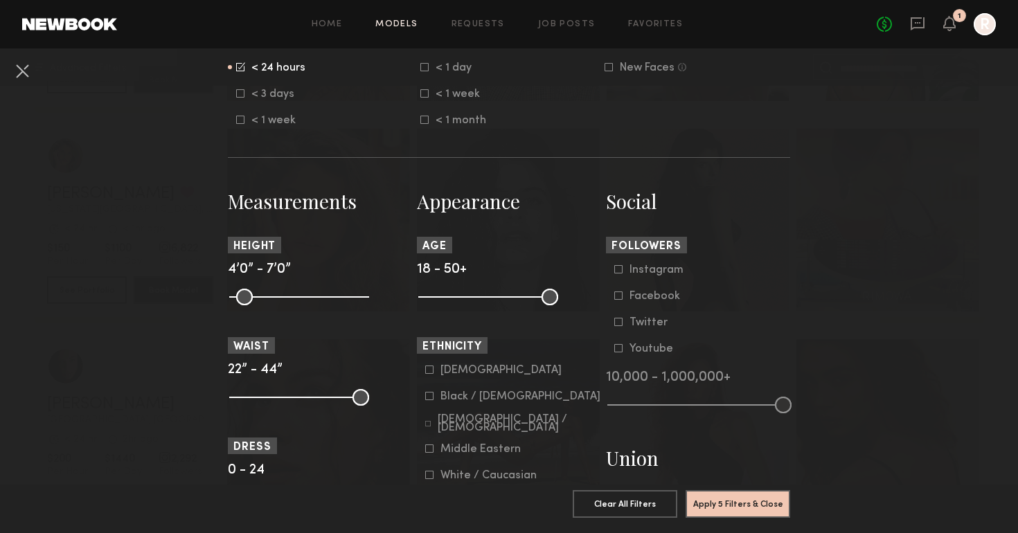
scroll to position [478, 0]
drag, startPoint x: 555, startPoint y: 303, endPoint x: 473, endPoint y: 313, distance: 82.3
type input "**"
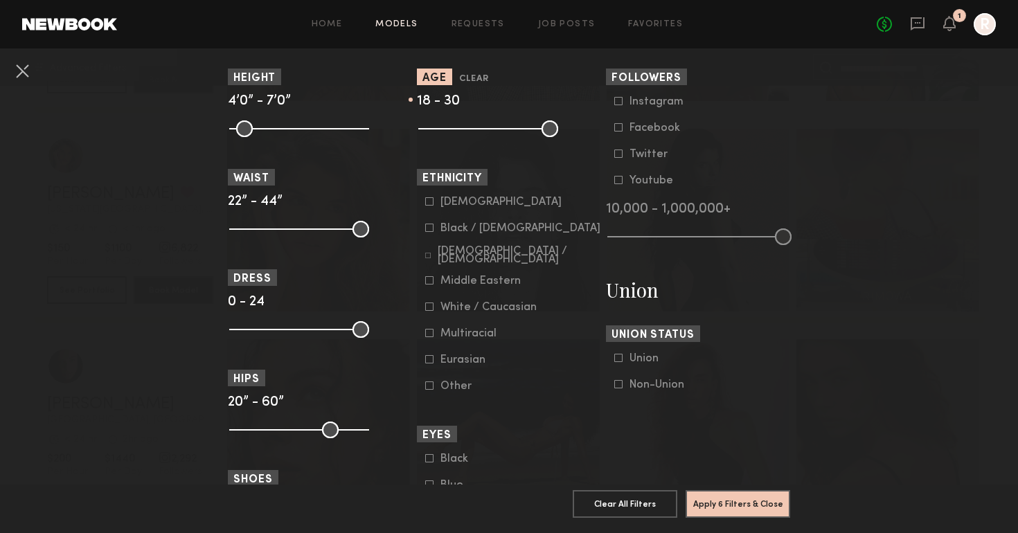
scroll to position [647, 0]
click at [435, 228] on label "Black / [DEMOGRAPHIC_DATA]" at bounding box center [512, 227] width 175 height 8
click at [430, 257] on icon at bounding box center [427, 255] width 5 height 5
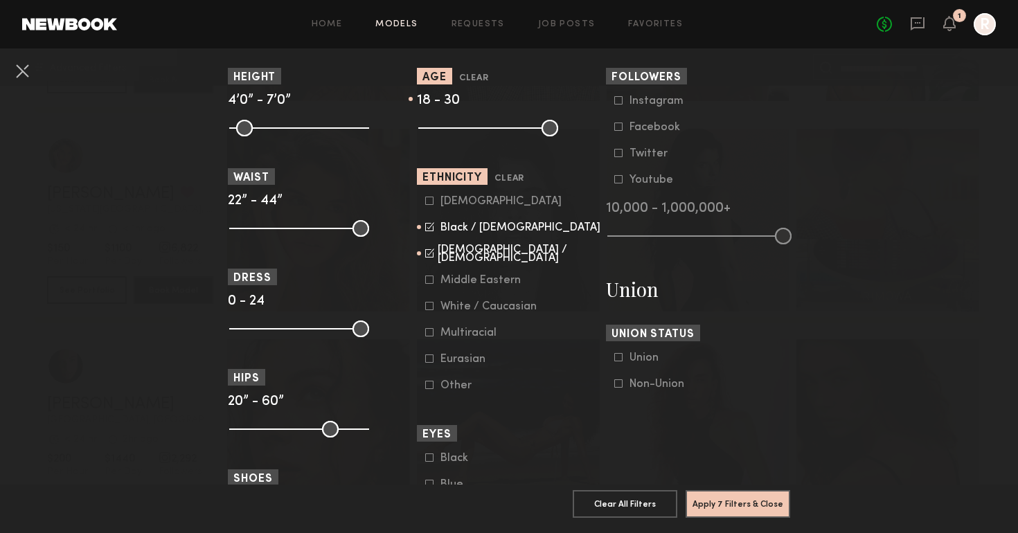
click at [433, 202] on icon at bounding box center [430, 201] width 8 height 8
click at [430, 277] on icon at bounding box center [429, 280] width 8 height 8
click at [428, 304] on icon at bounding box center [429, 306] width 8 height 8
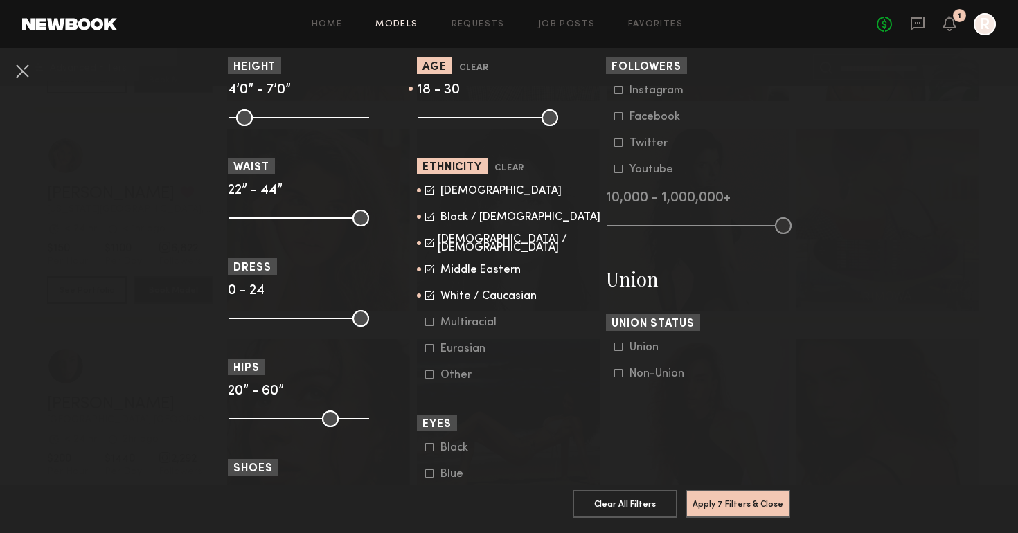
scroll to position [656, 0]
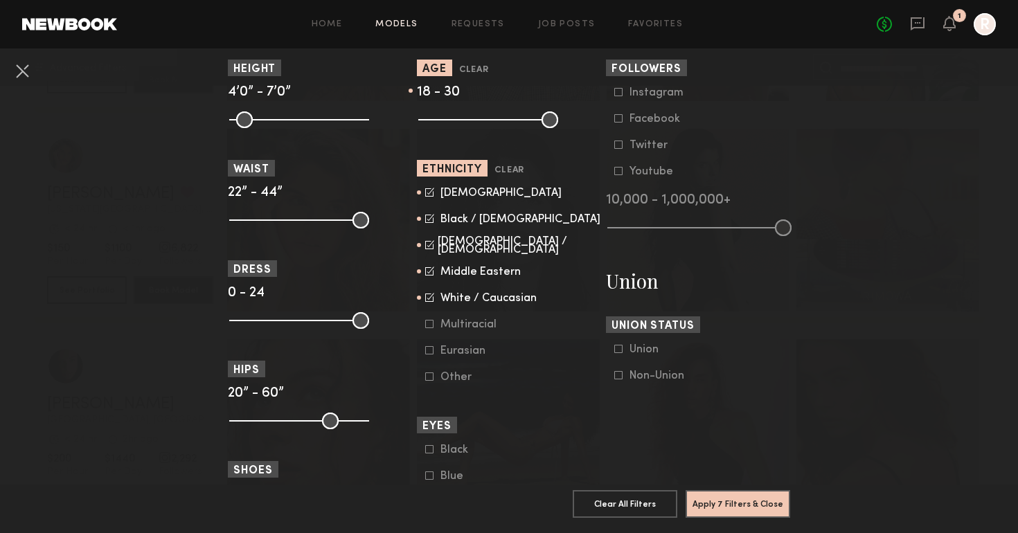
click at [431, 332] on form "[DEMOGRAPHIC_DATA] / [DEMOGRAPHIC_DATA] Hispanic / Latino [DEMOGRAPHIC_DATA] / …" at bounding box center [513, 285] width 176 height 197
click at [431, 328] on div at bounding box center [429, 324] width 8 height 8
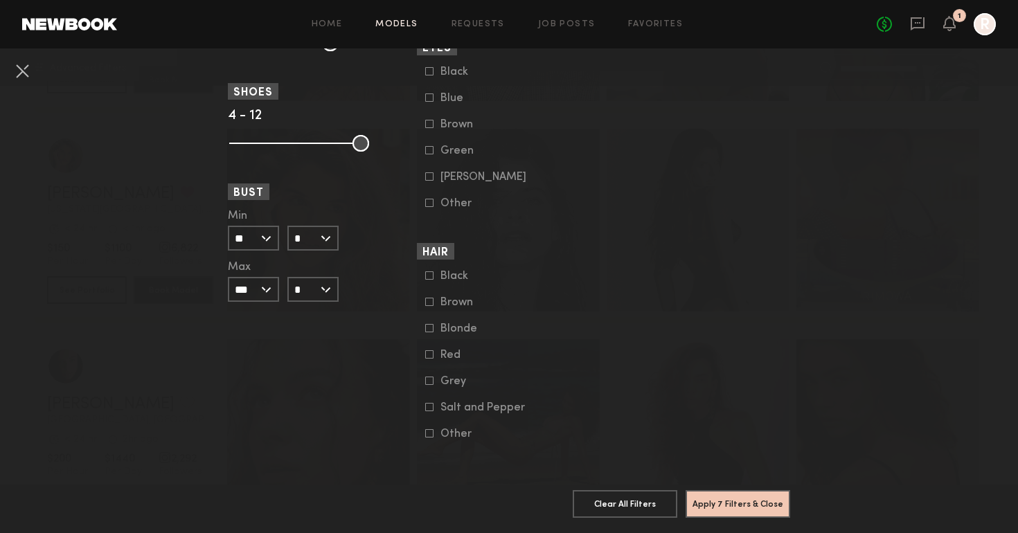
scroll to position [1034, 0]
click at [714, 503] on button "Apply 7 Filters & Close" at bounding box center [737, 503] width 105 height 28
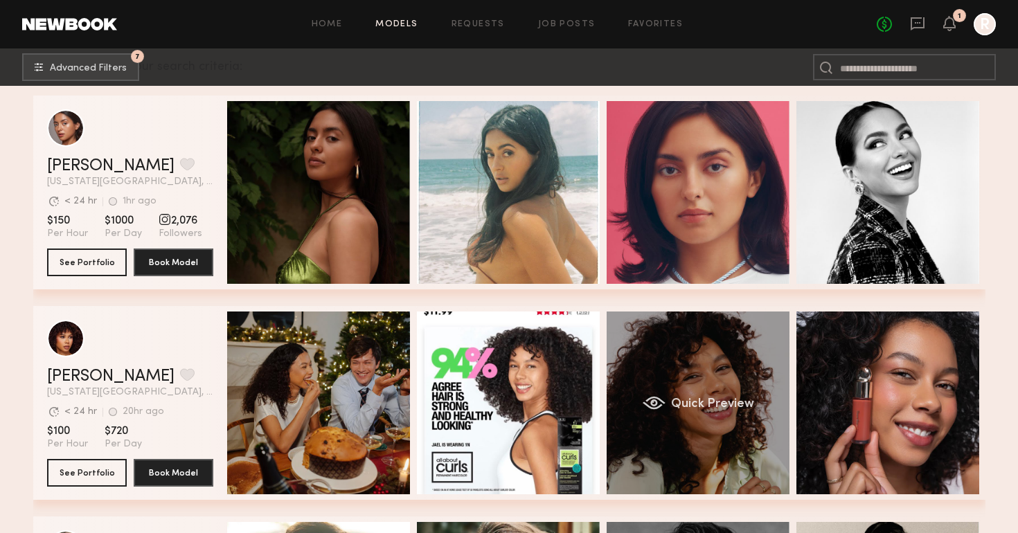
scroll to position [229, 0]
